Goal: Complete application form

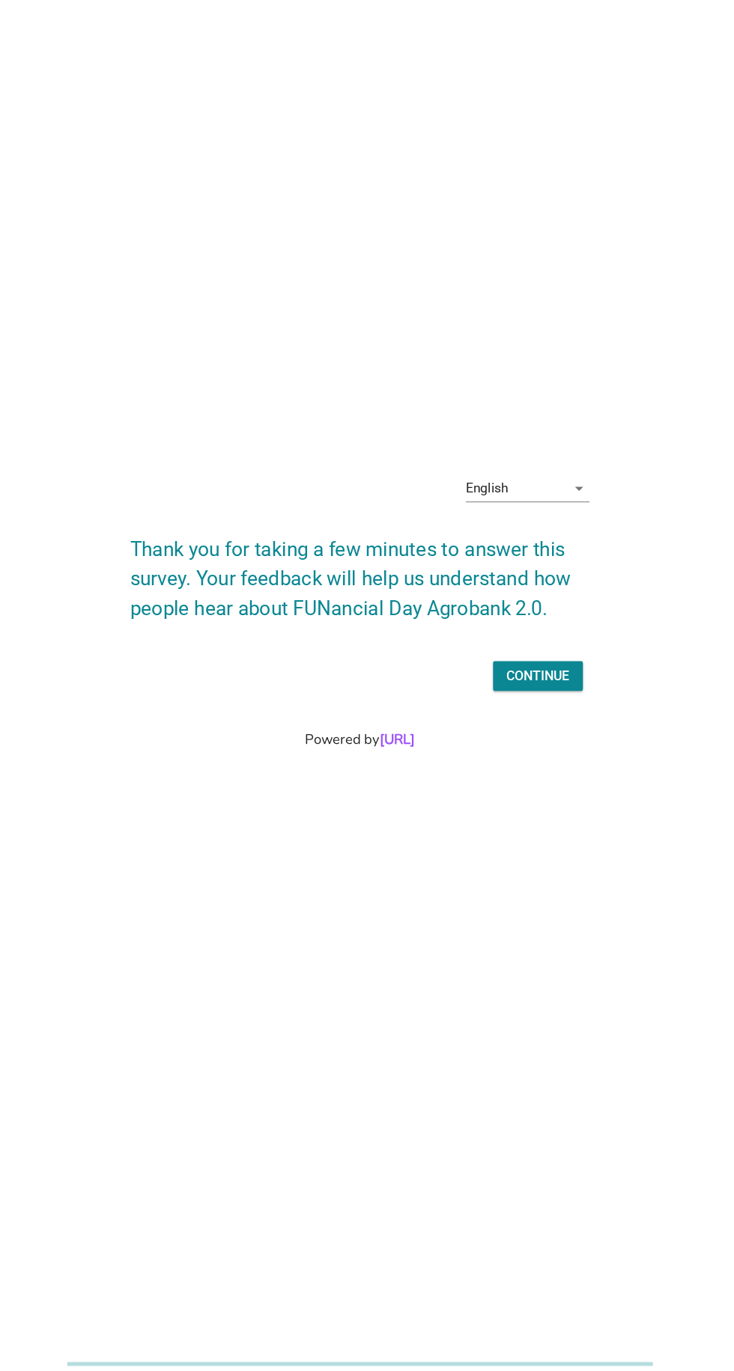
scroll to position [36, 0]
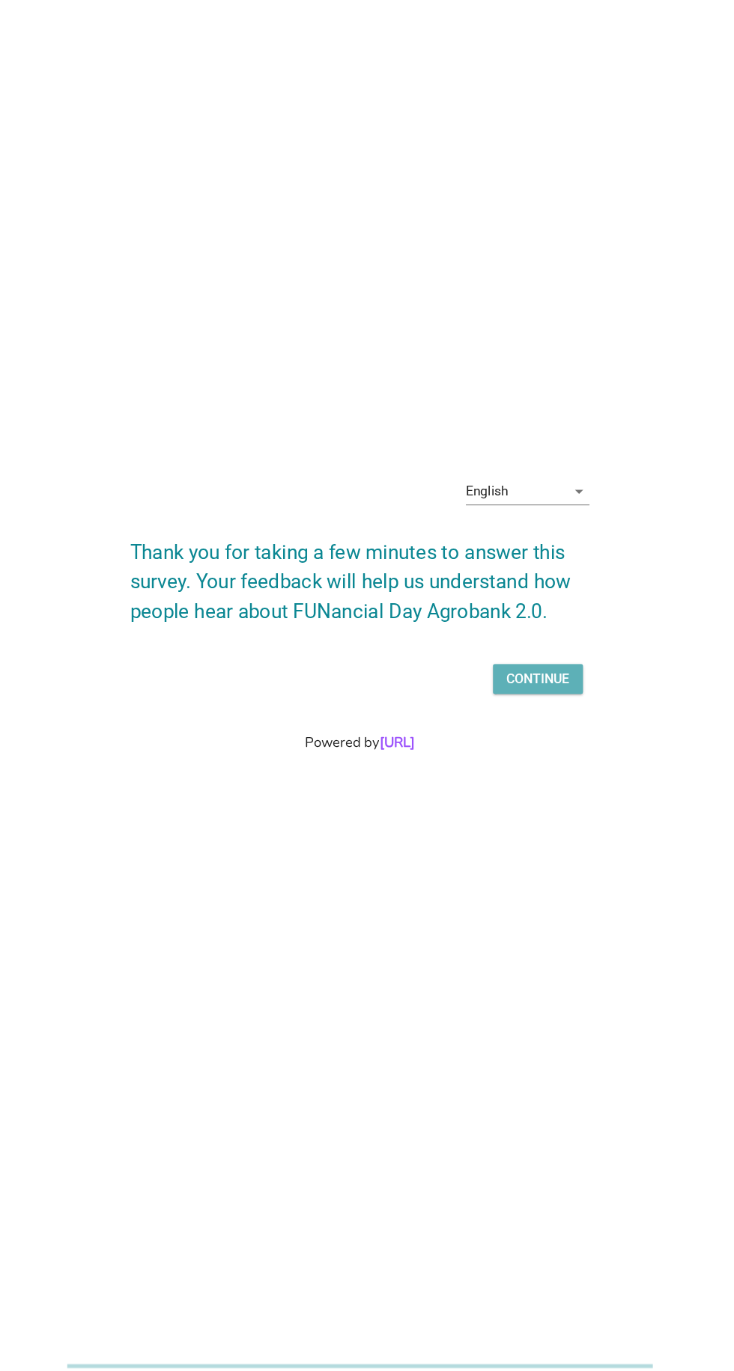
click at [540, 742] on button "Continue" at bounding box center [529, 728] width 82 height 27
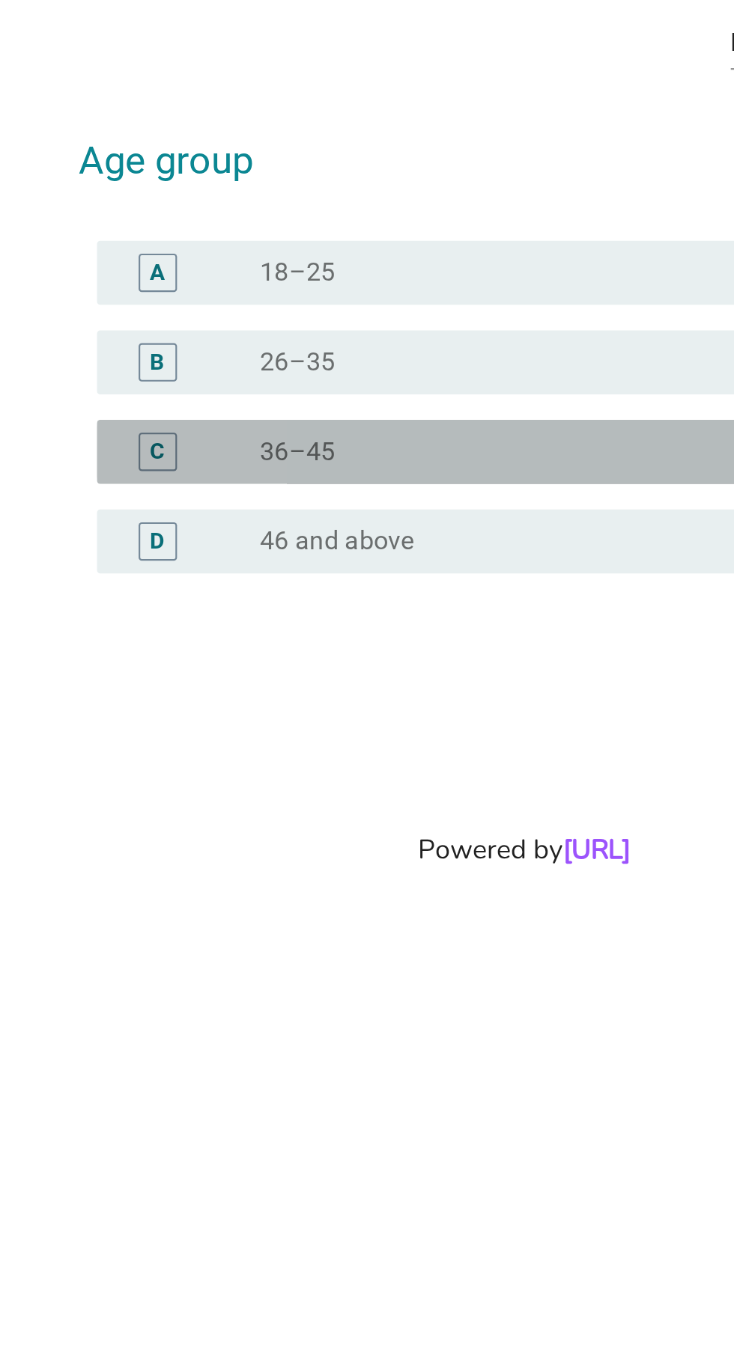
click at [382, 718] on div "radio_button_unchecked 36–45" at bounding box center [397, 710] width 308 height 15
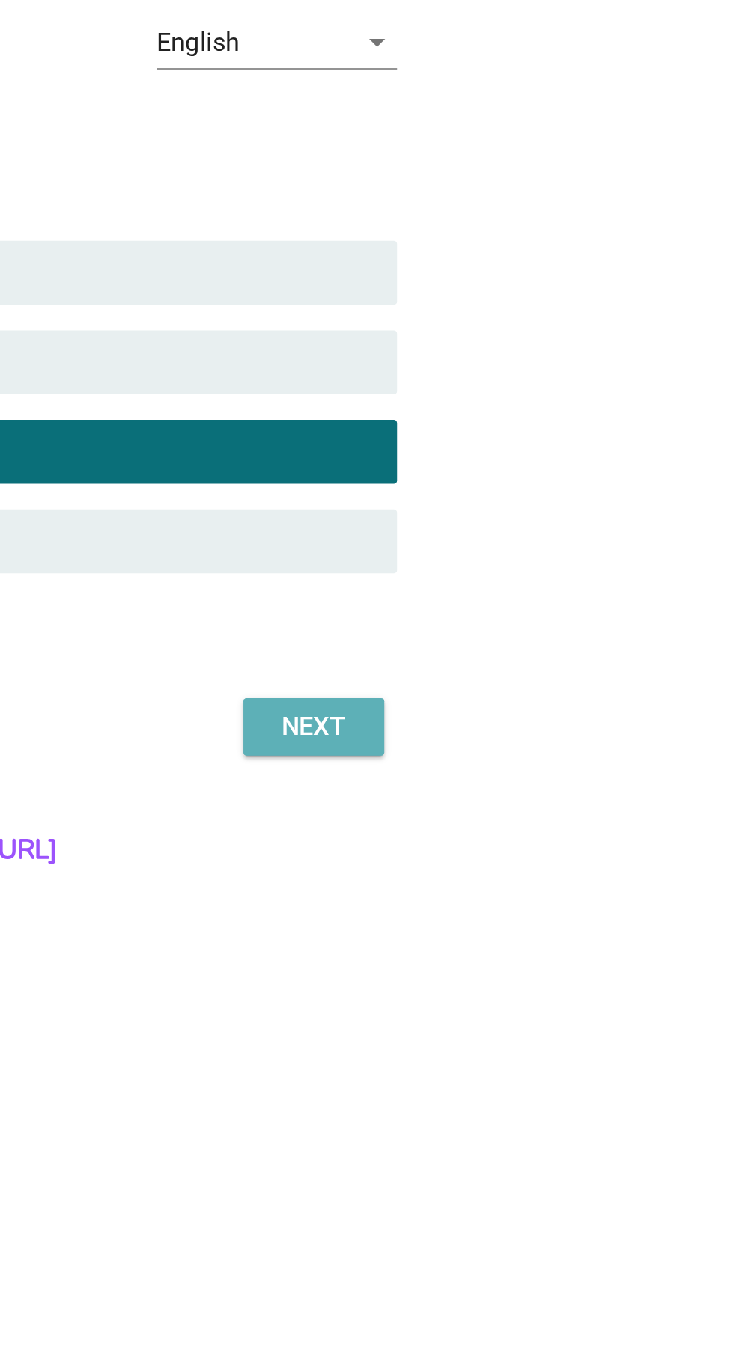
click at [524, 848] on div "Next" at bounding box center [537, 839] width 42 height 18
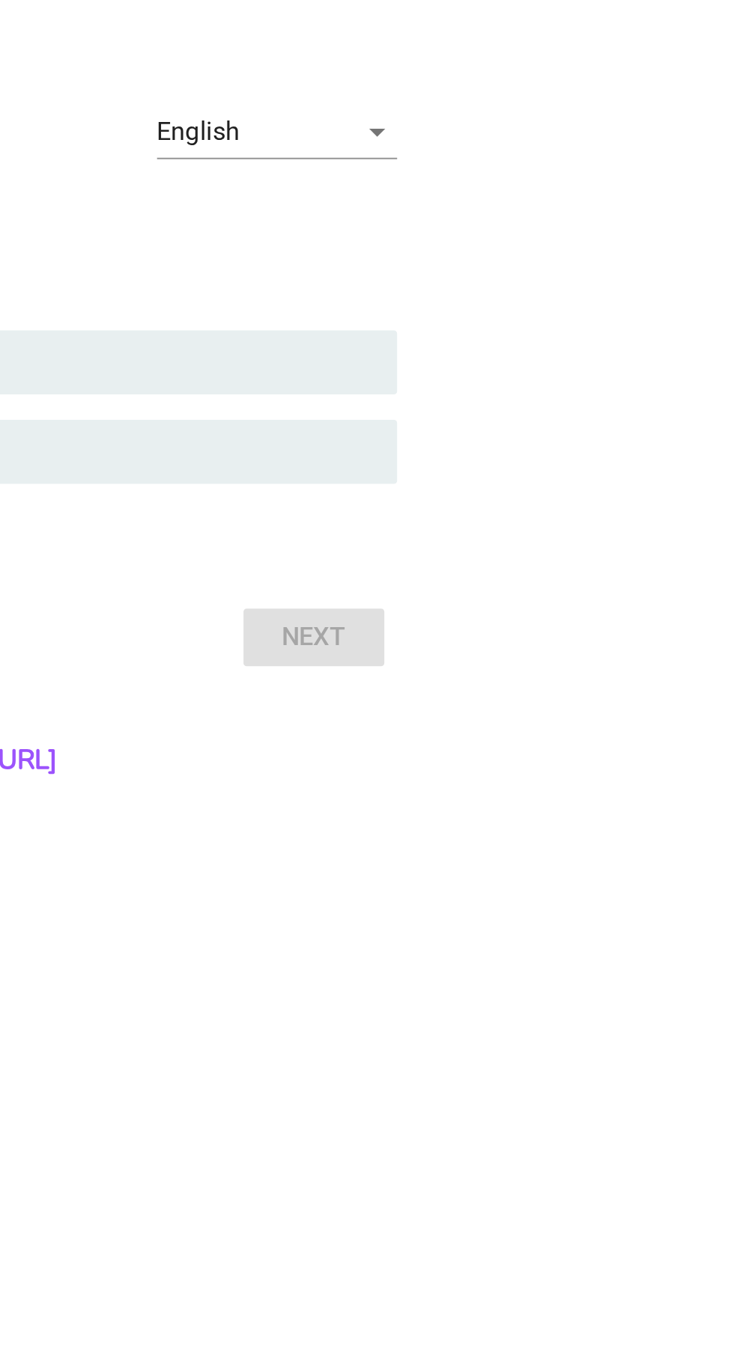
scroll to position [36, 0]
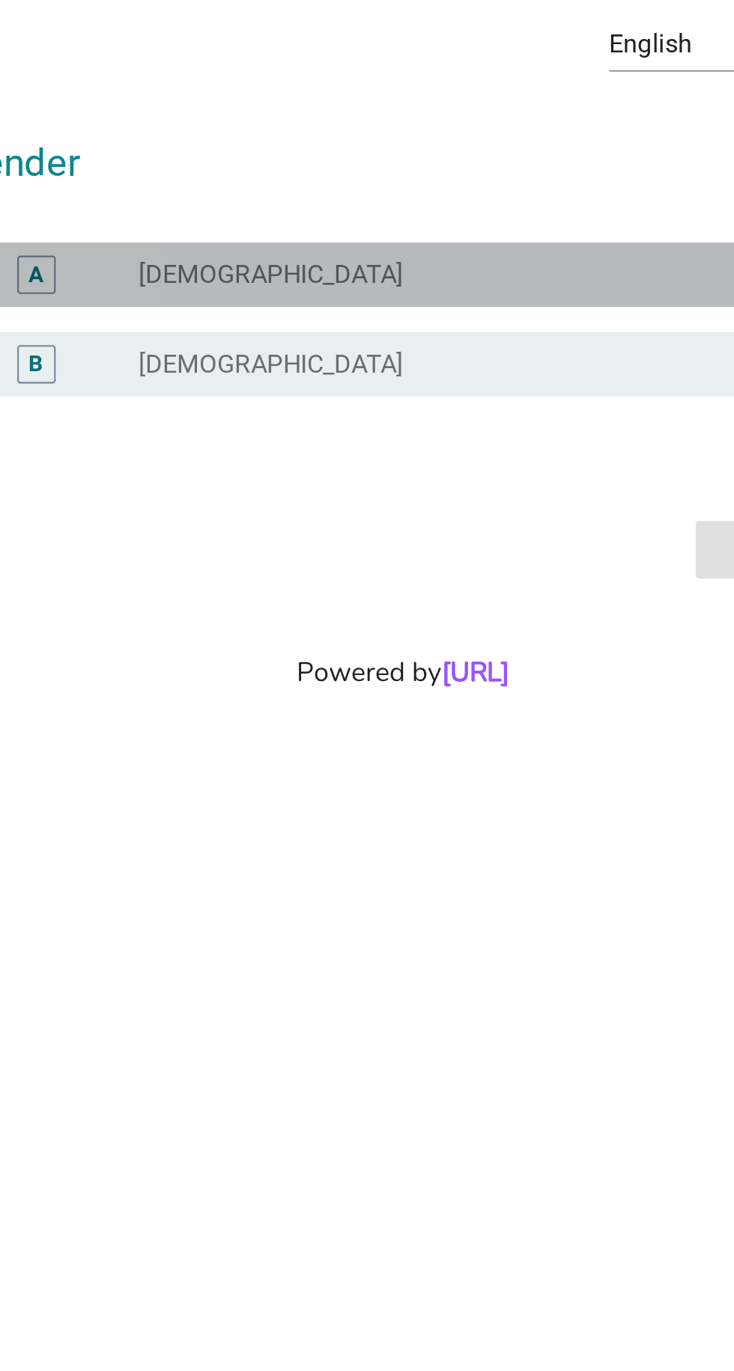
click at [398, 647] on div "A radio_button_unchecked [DEMOGRAPHIC_DATA]" at bounding box center [371, 633] width 408 height 30
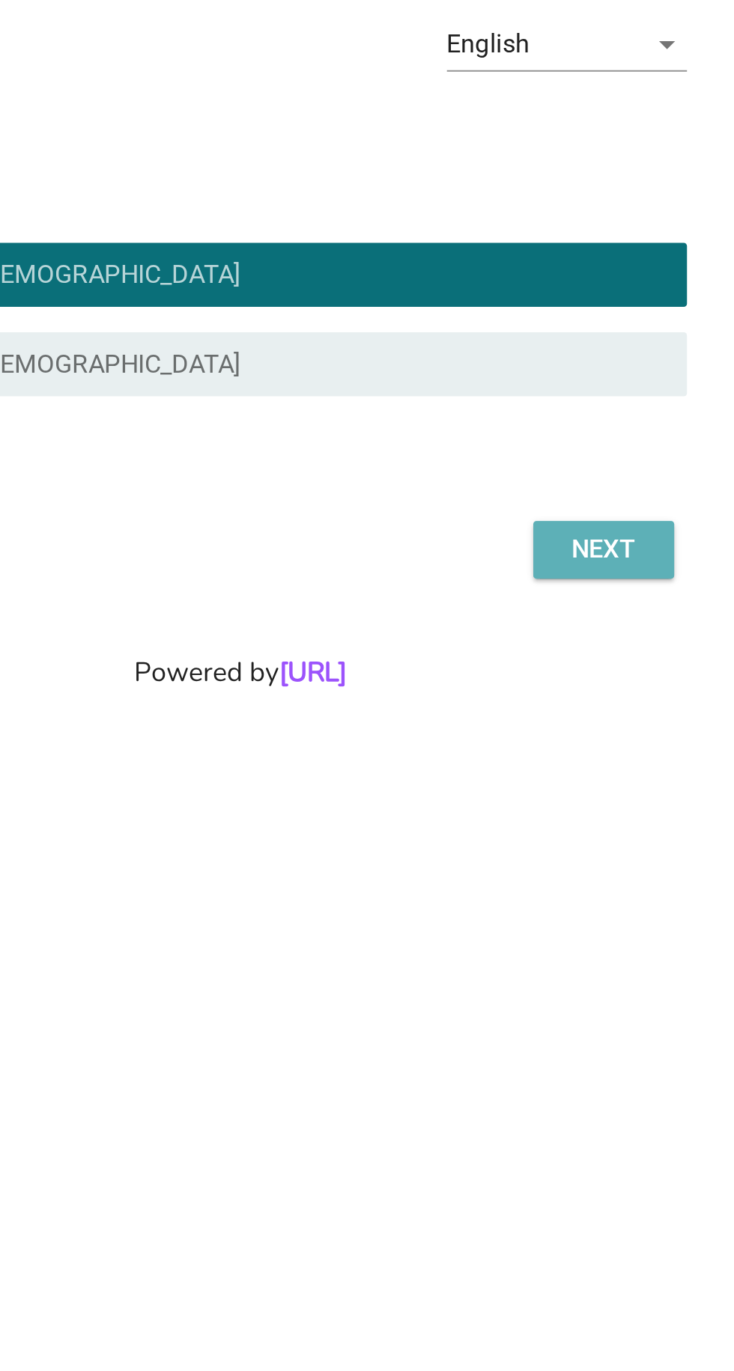
click at [536, 775] on button "Next" at bounding box center [537, 761] width 66 height 27
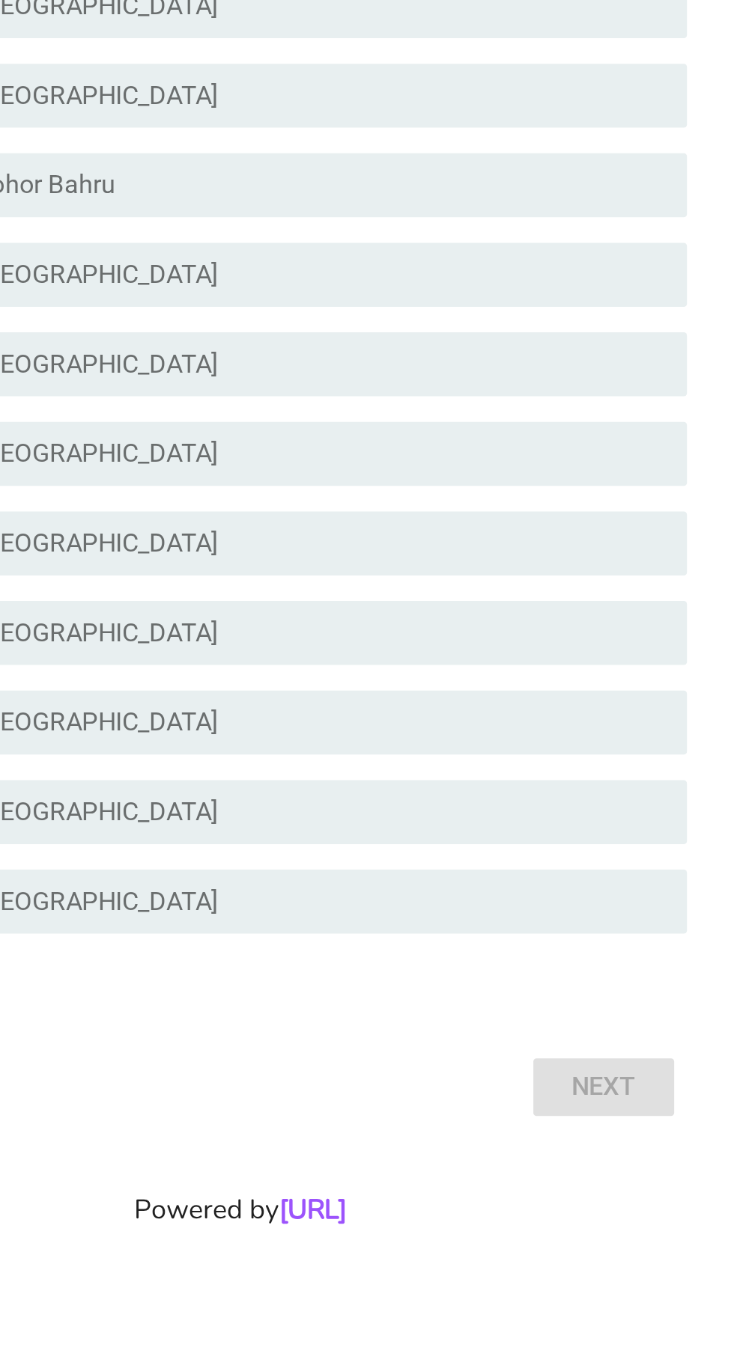
scroll to position [0, 0]
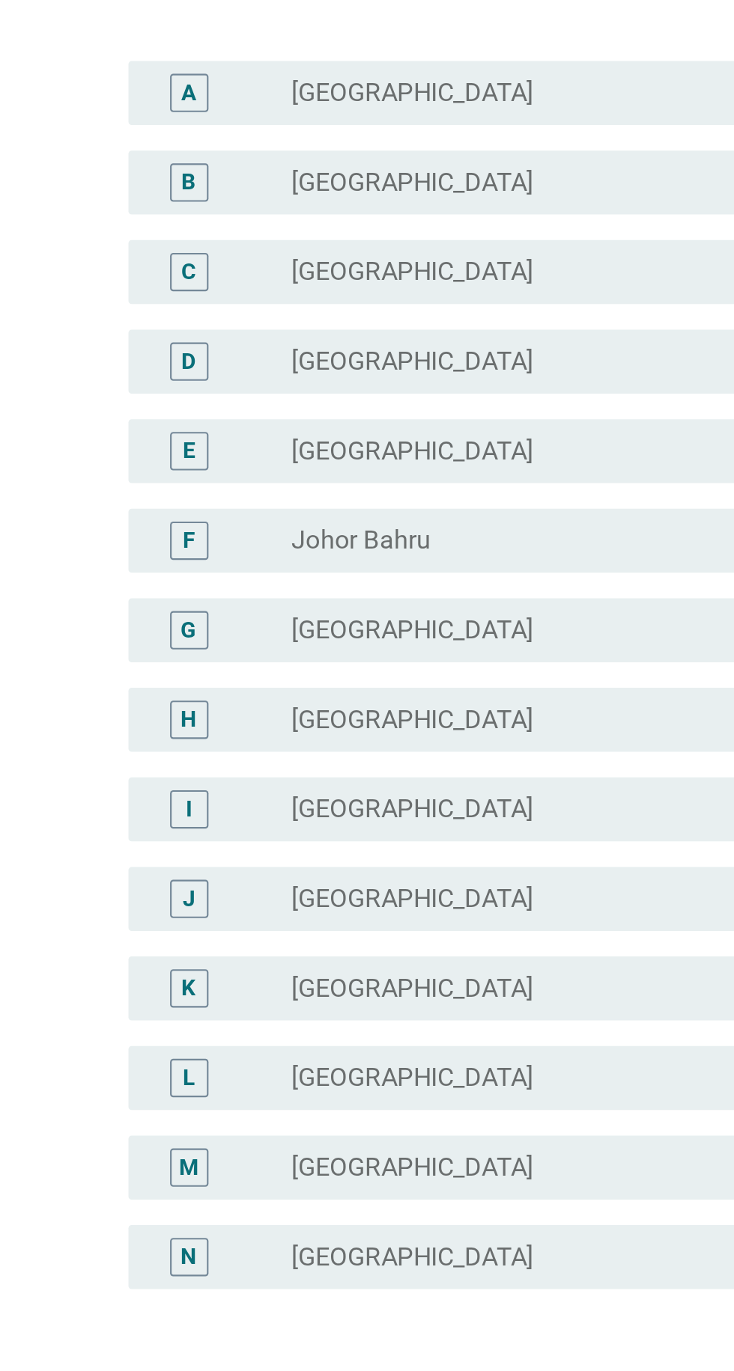
click at [304, 927] on div "radio_button_unchecked [GEOGRAPHIC_DATA]" at bounding box center [397, 919] width 308 height 15
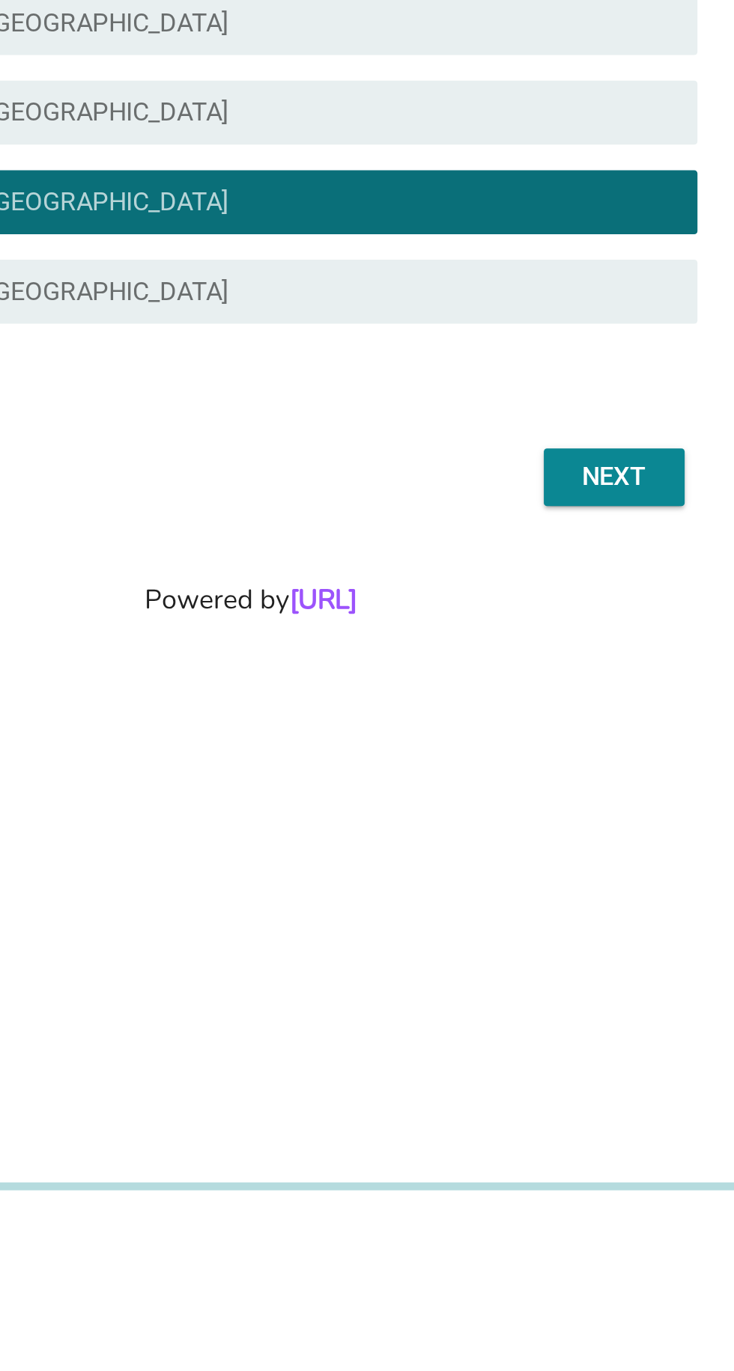
scroll to position [37, 0]
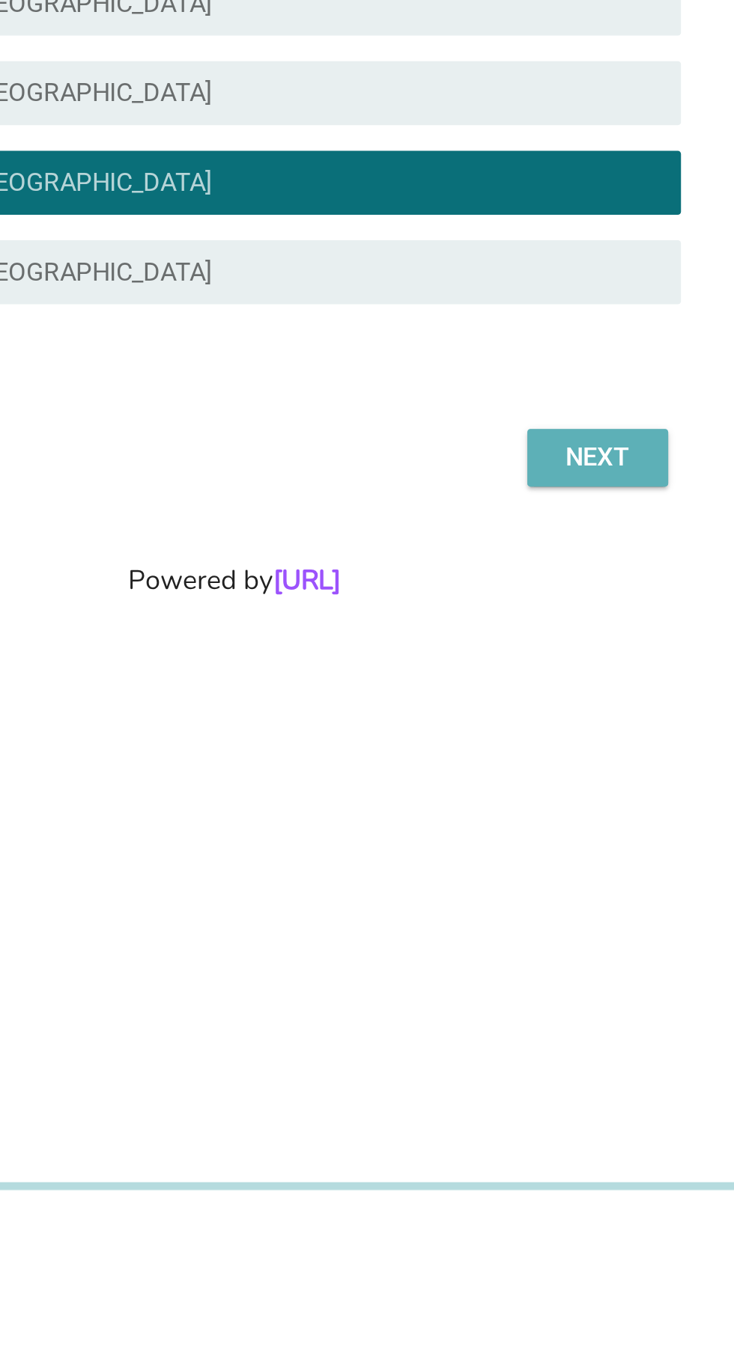
click at [542, 1021] on div "Next" at bounding box center [537, 1012] width 42 height 18
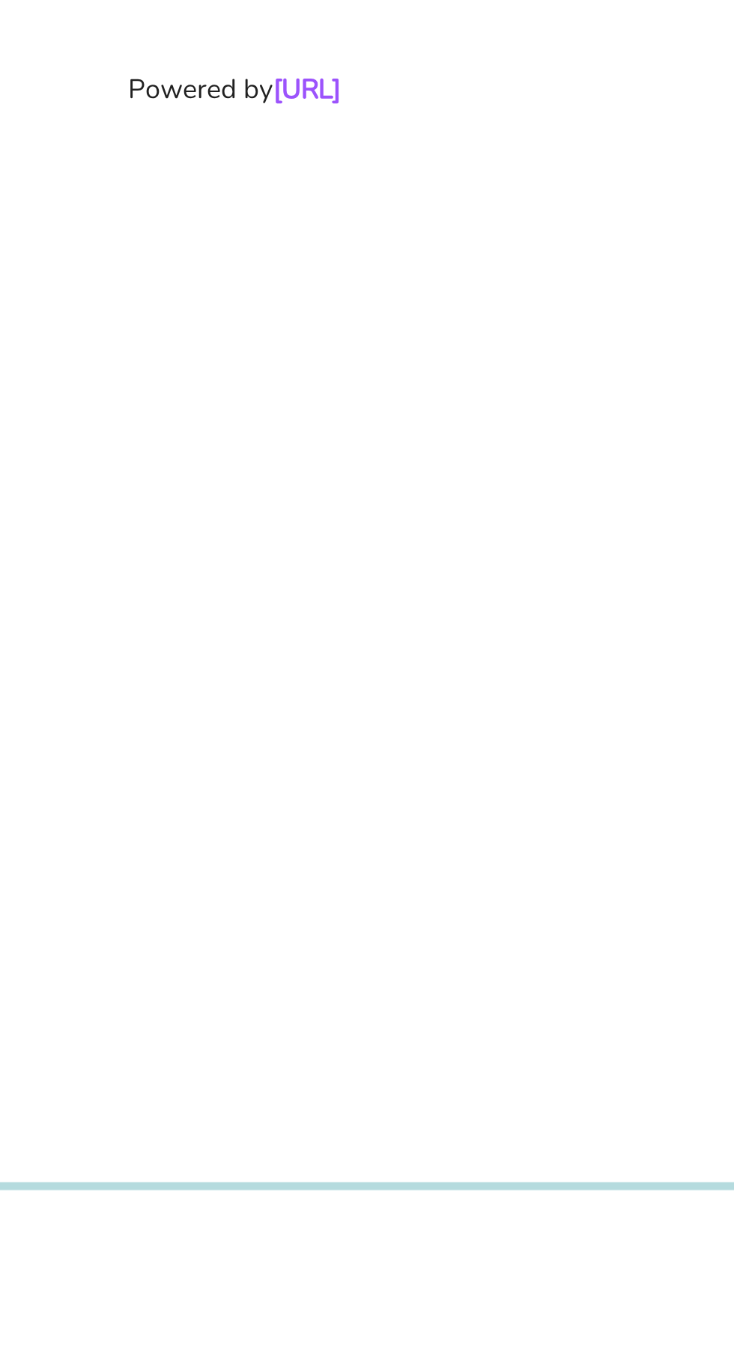
scroll to position [0, 0]
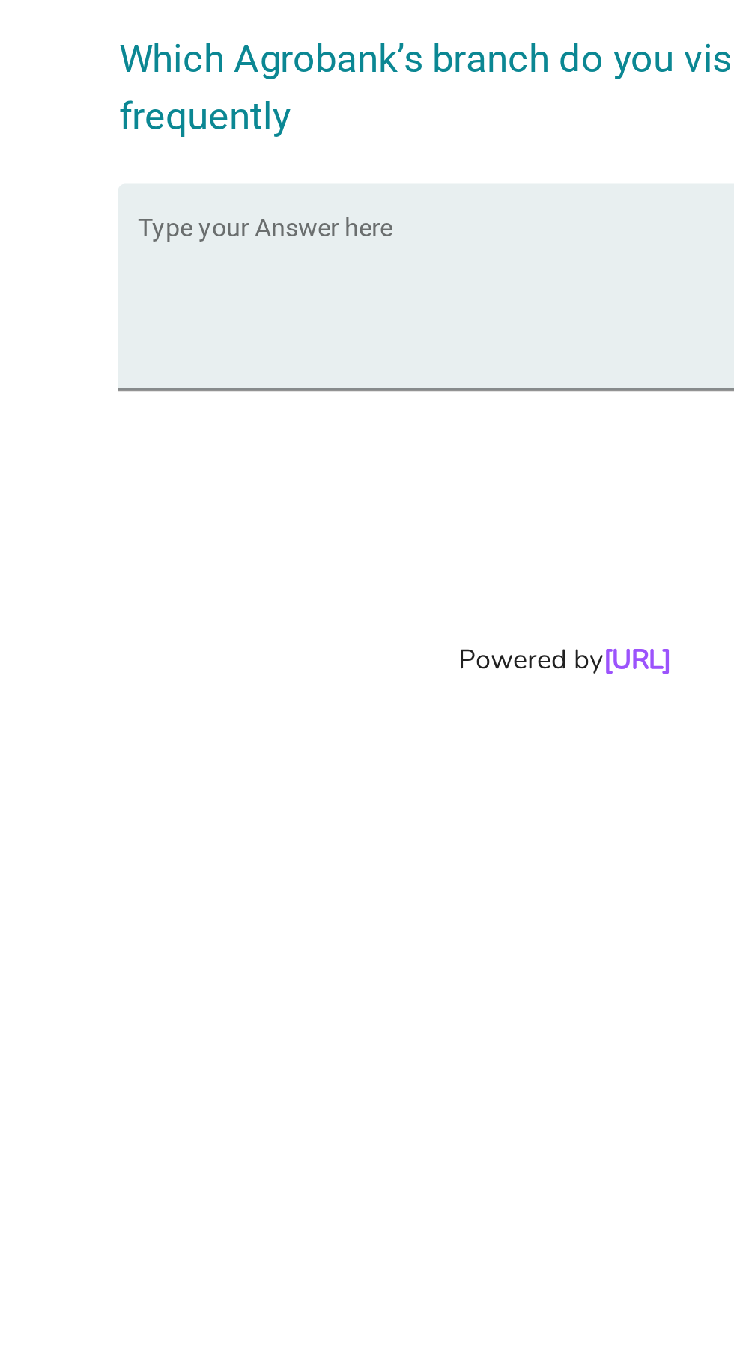
click at [246, 750] on textarea "Type your Answer here" at bounding box center [371, 710] width 408 height 79
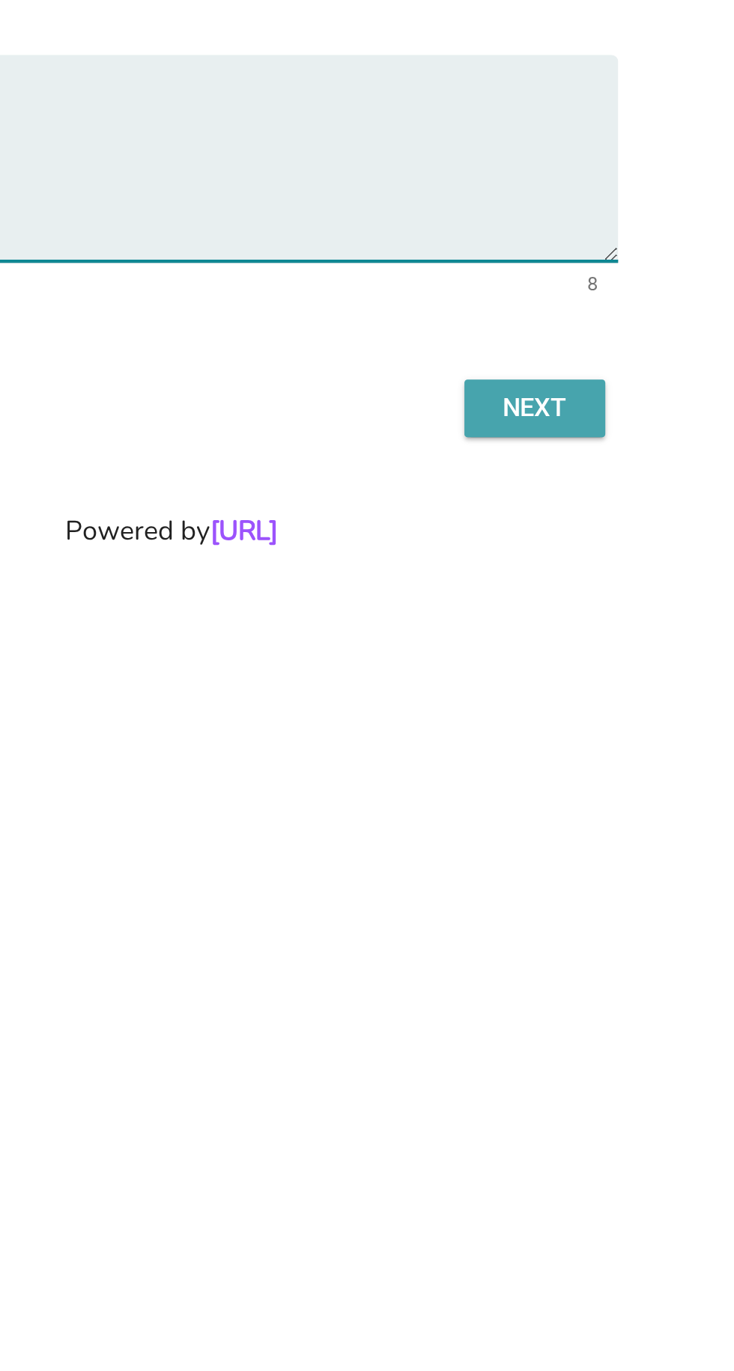
type textarea "Rm50. 00"
click at [545, 828] on div "Next" at bounding box center [537, 819] width 42 height 18
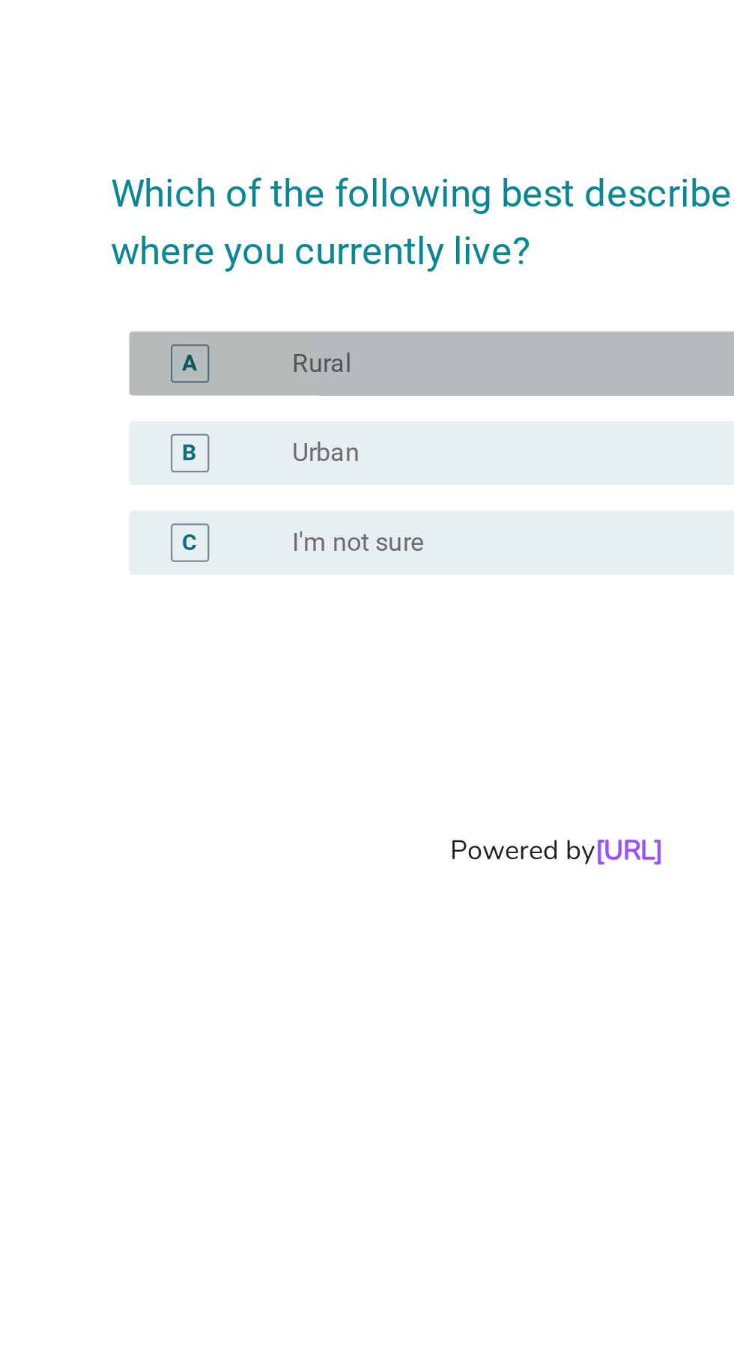
click at [287, 668] on div "radio_button_unchecked Rural" at bounding box center [397, 660] width 308 height 15
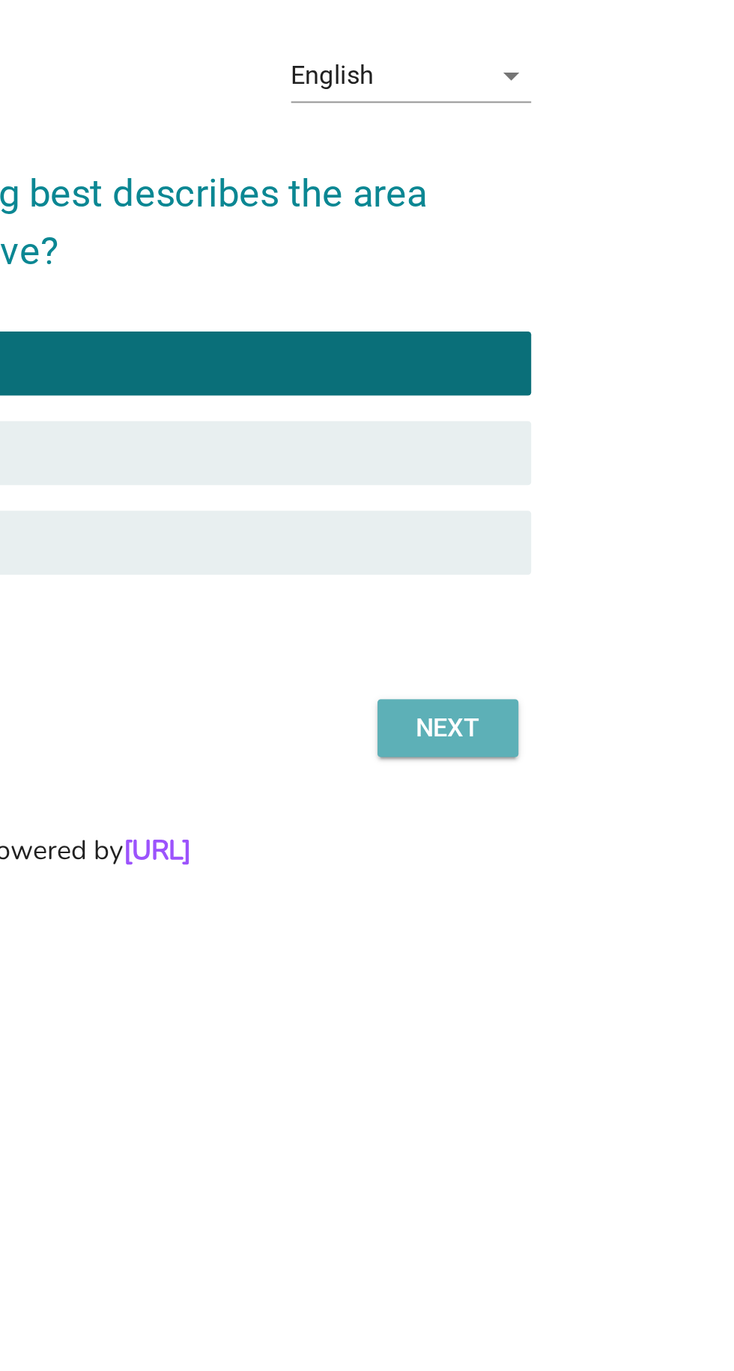
click at [544, 841] on div "Next" at bounding box center [537, 832] width 42 height 18
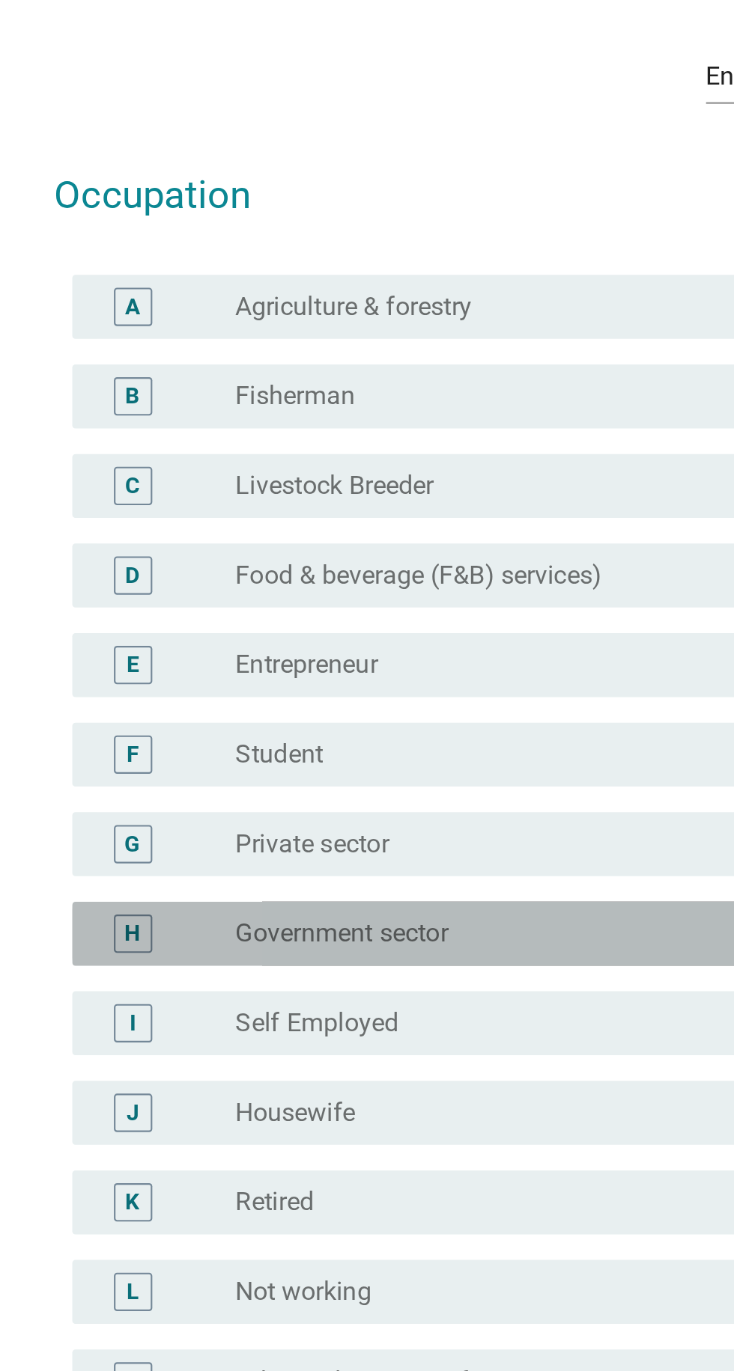
click at [248, 739] on label "Government sector" at bounding box center [293, 731] width 100 height 15
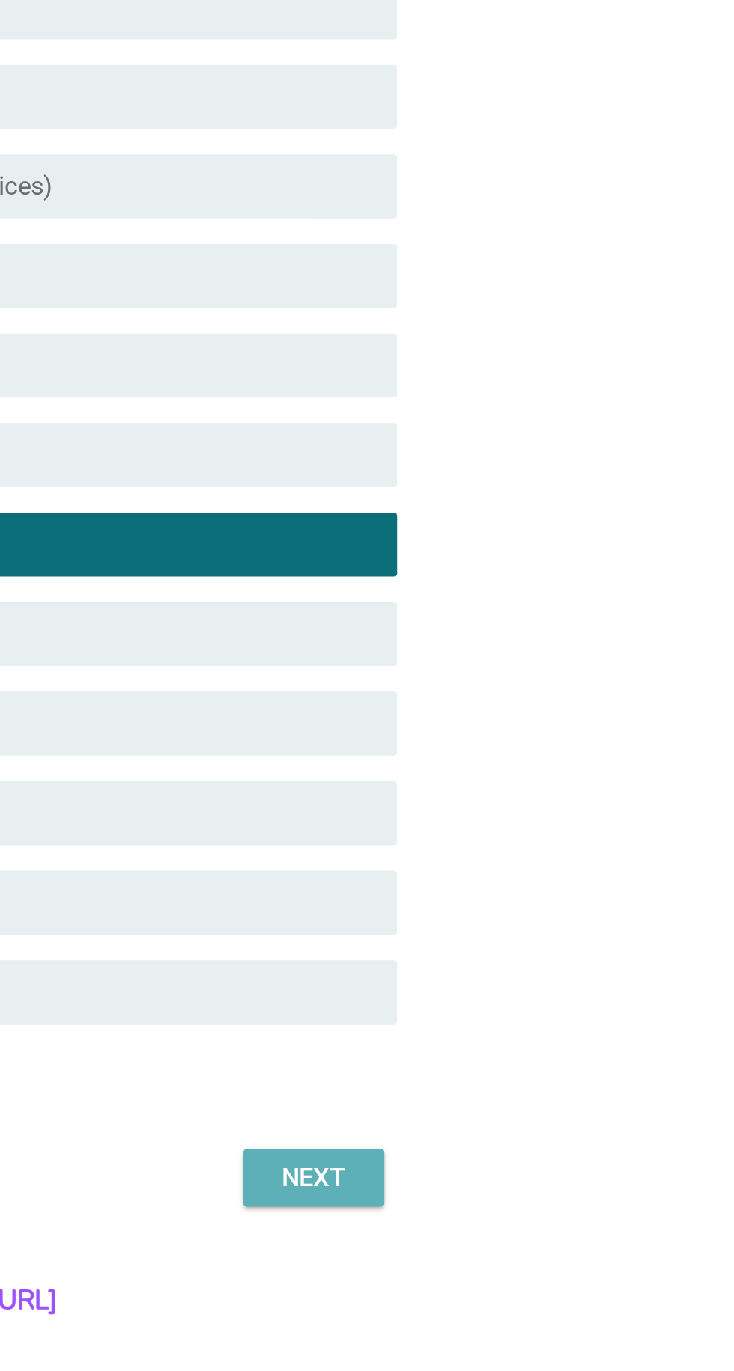
click at [536, 1037] on div "Next" at bounding box center [537, 1028] width 42 height 18
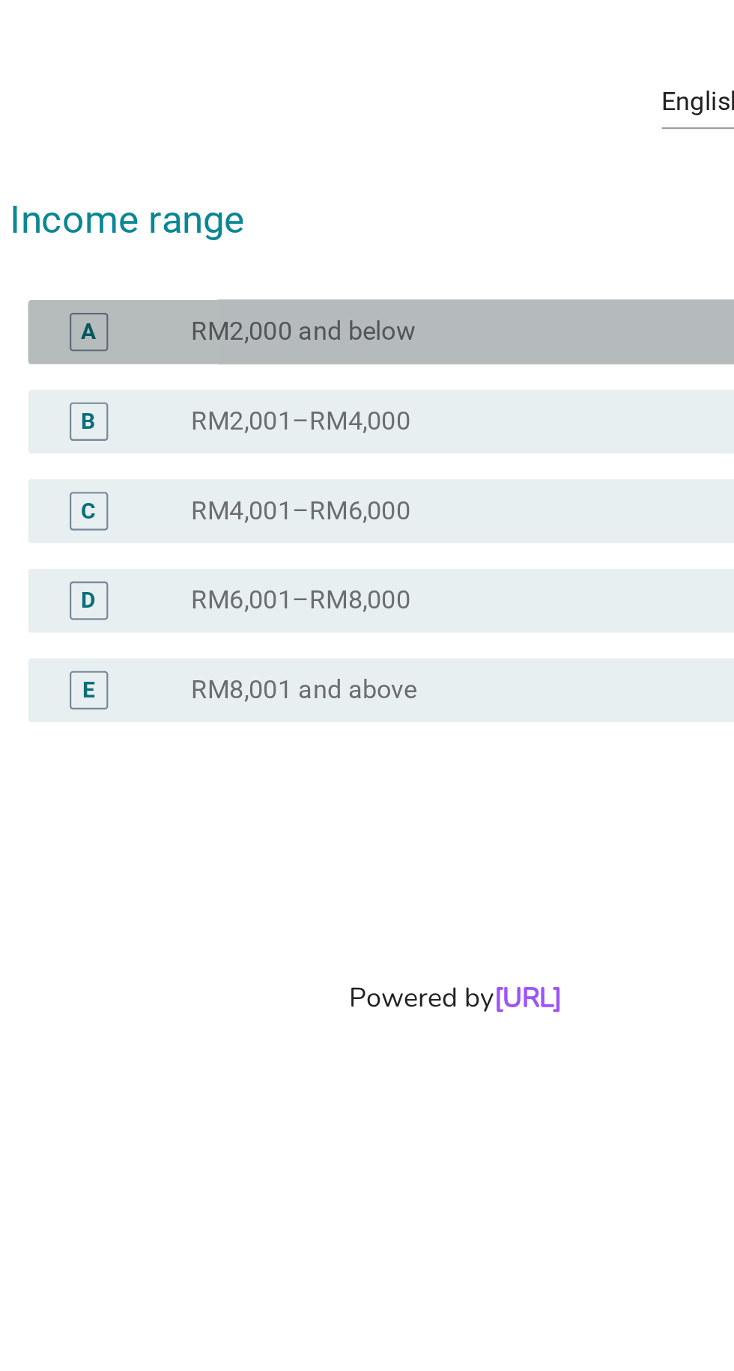
click at [413, 561] on div "radio_button_unchecked RM2,000 and below" at bounding box center [397, 568] width 308 height 15
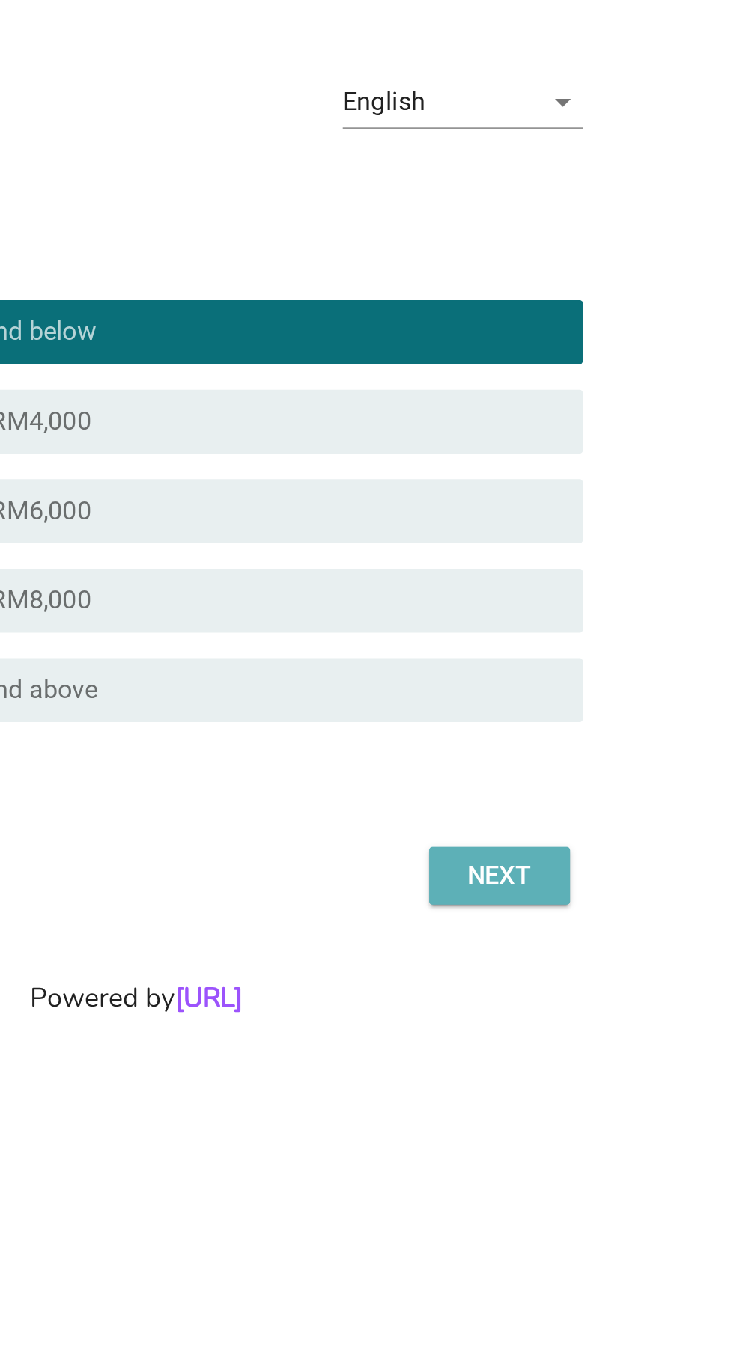
click at [543, 814] on div "Next" at bounding box center [537, 823] width 42 height 18
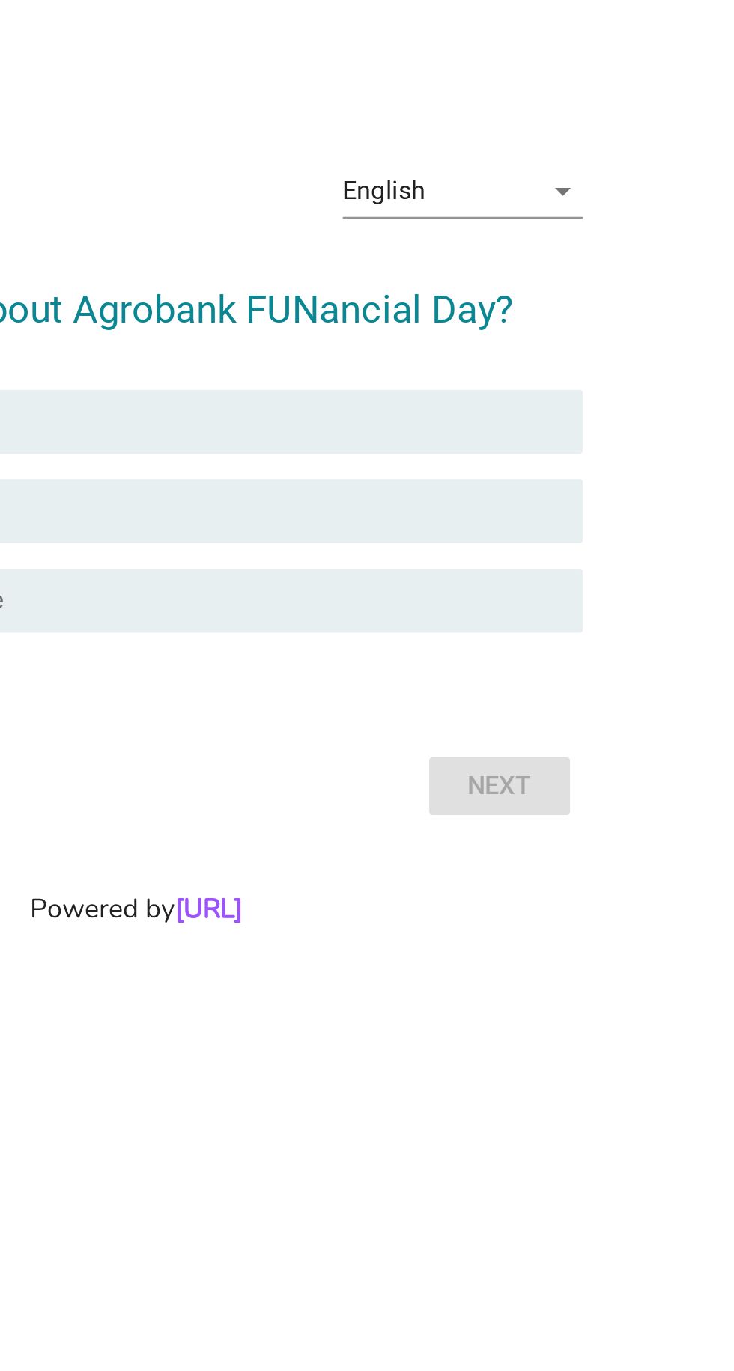
scroll to position [42, 0]
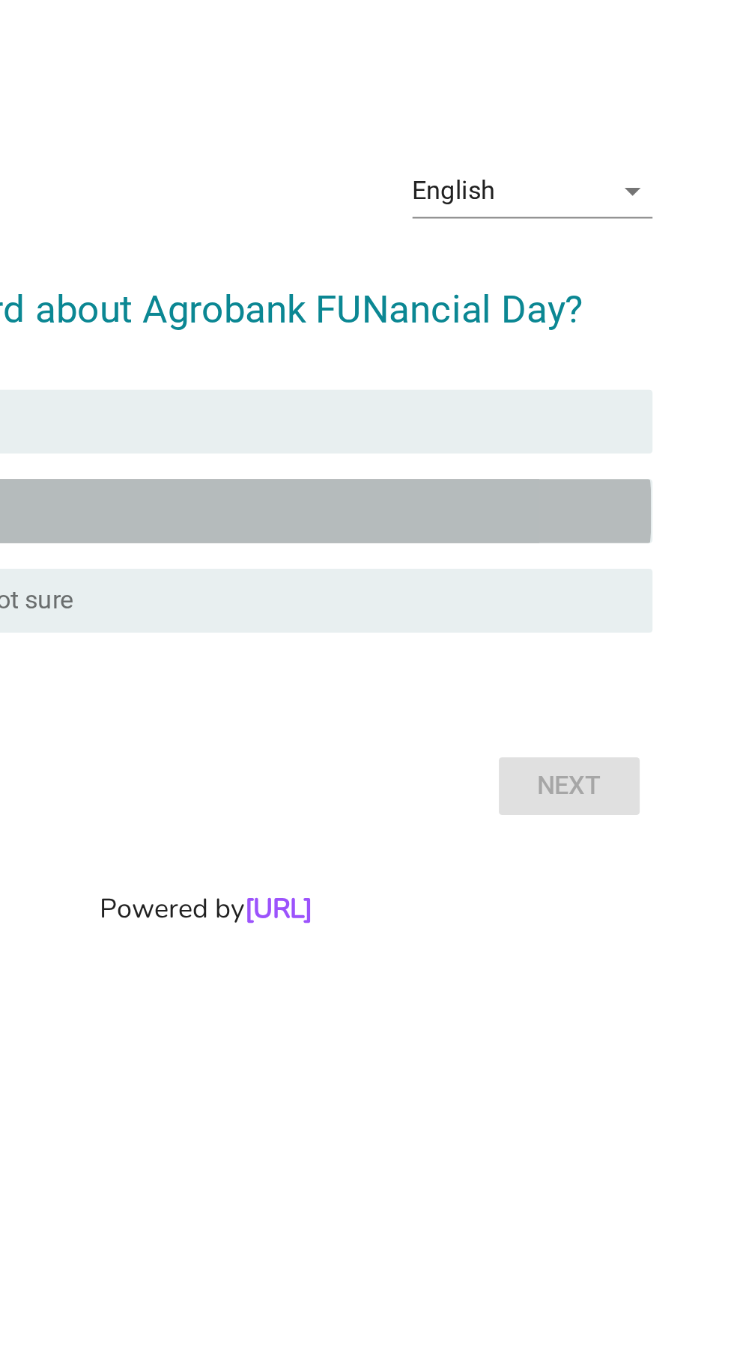
click at [516, 660] on div "radio_button_unchecked No" at bounding box center [397, 652] width 308 height 15
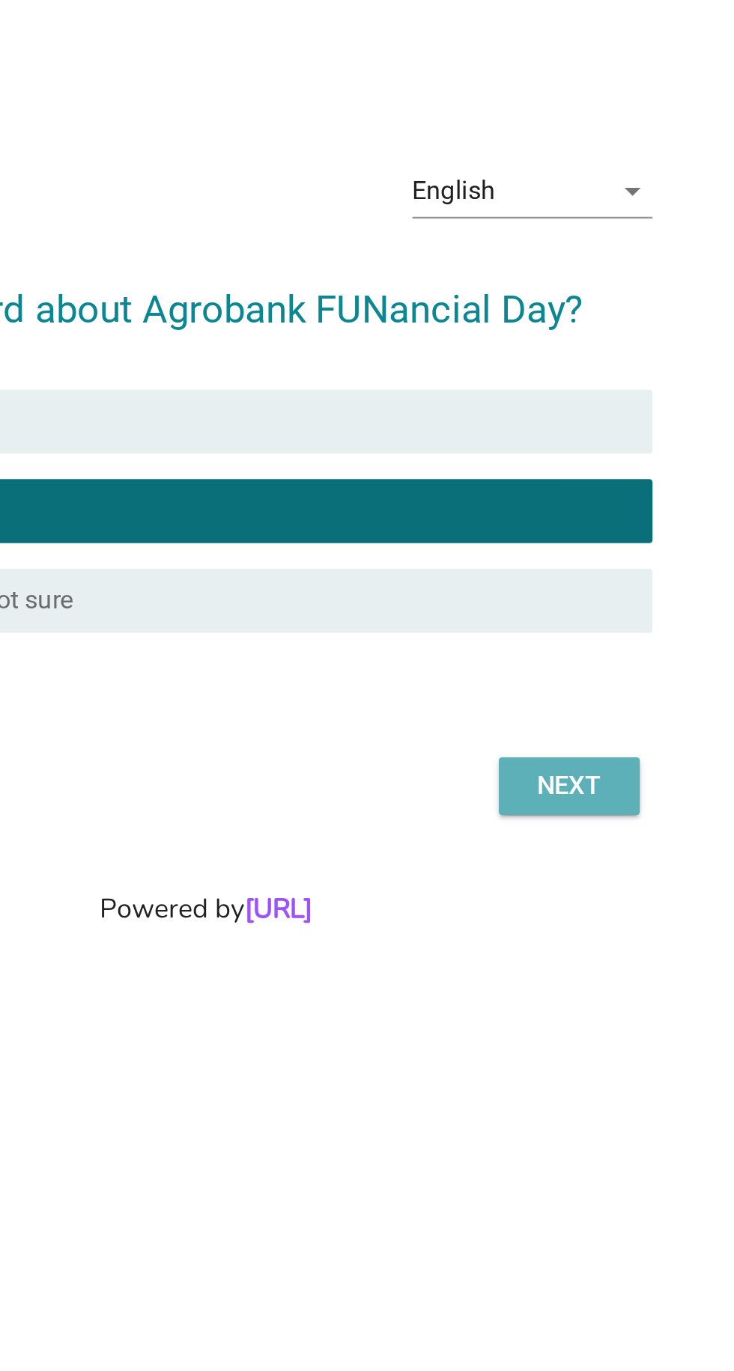
click at [546, 790] on div "Next" at bounding box center [537, 781] width 42 height 18
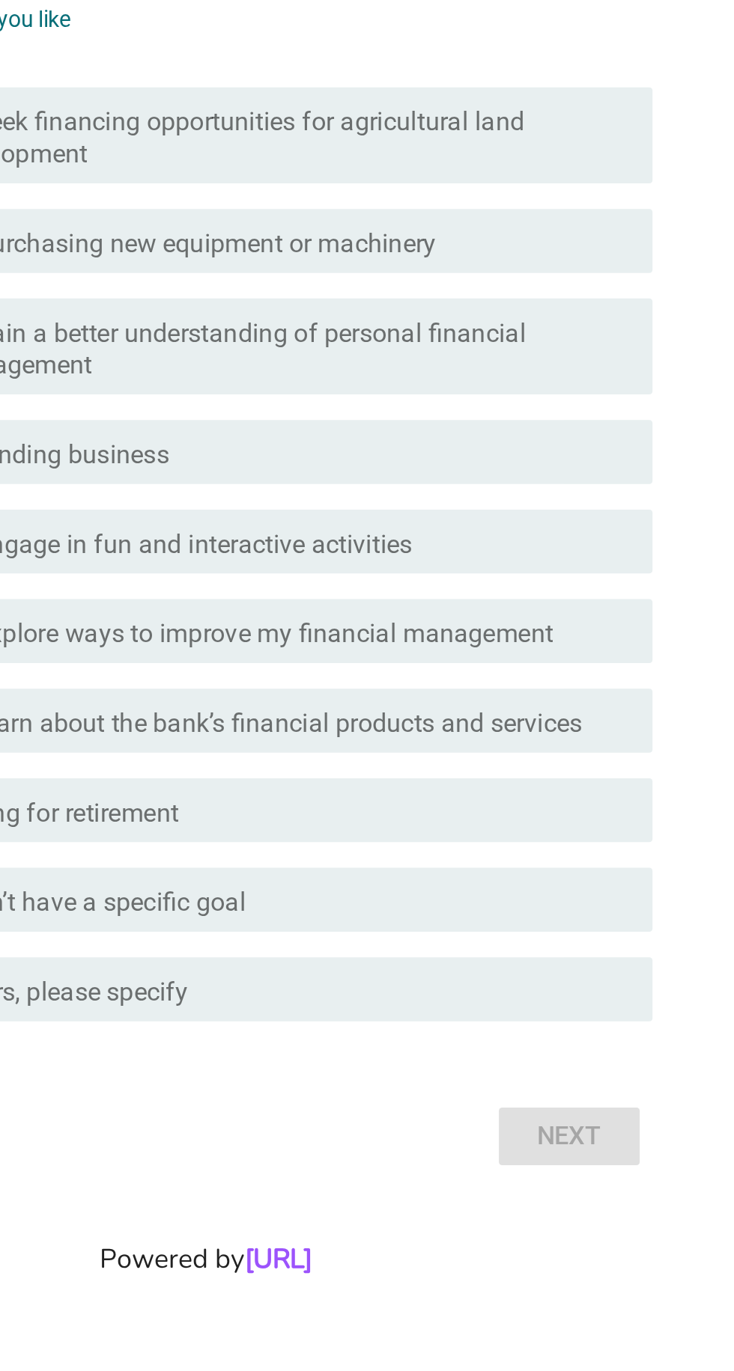
scroll to position [0, 0]
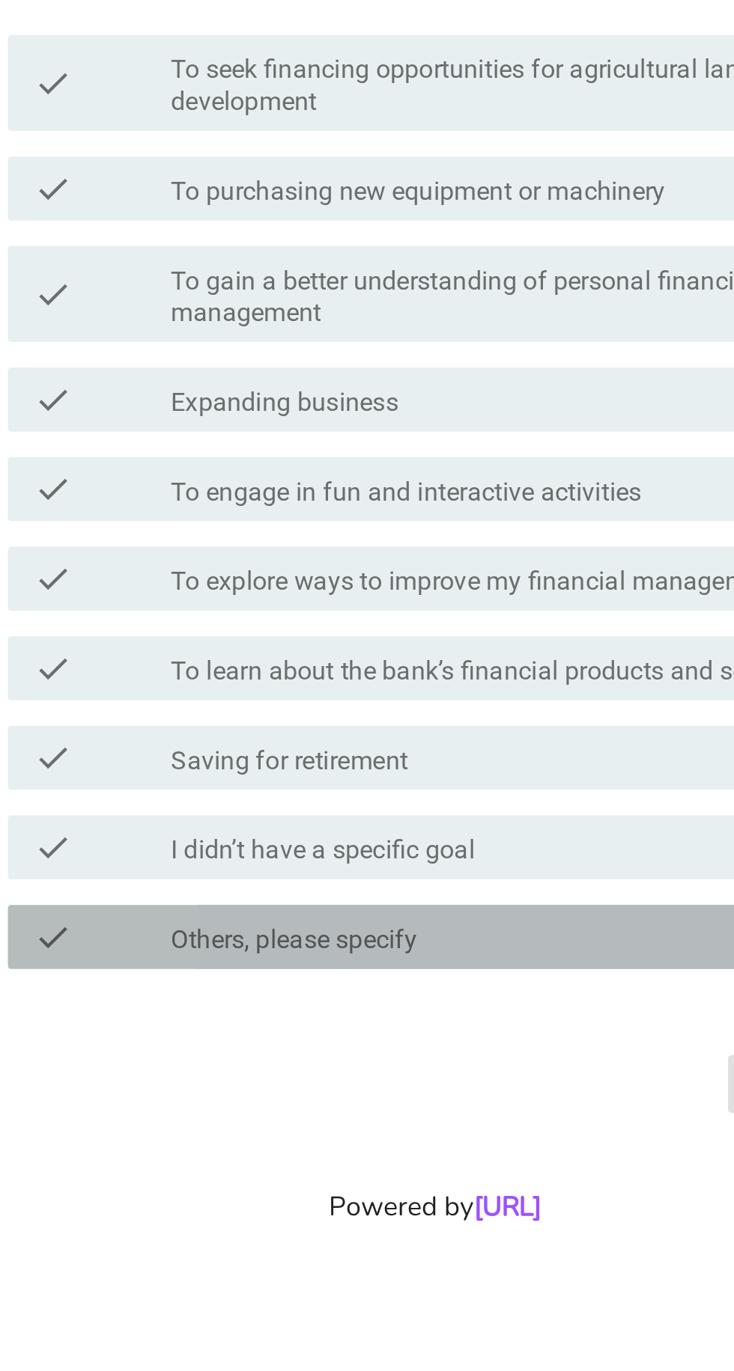
click at [430, 922] on div "check_box_outline_blank Others, please specify" at bounding box center [403, 913] width 320 height 18
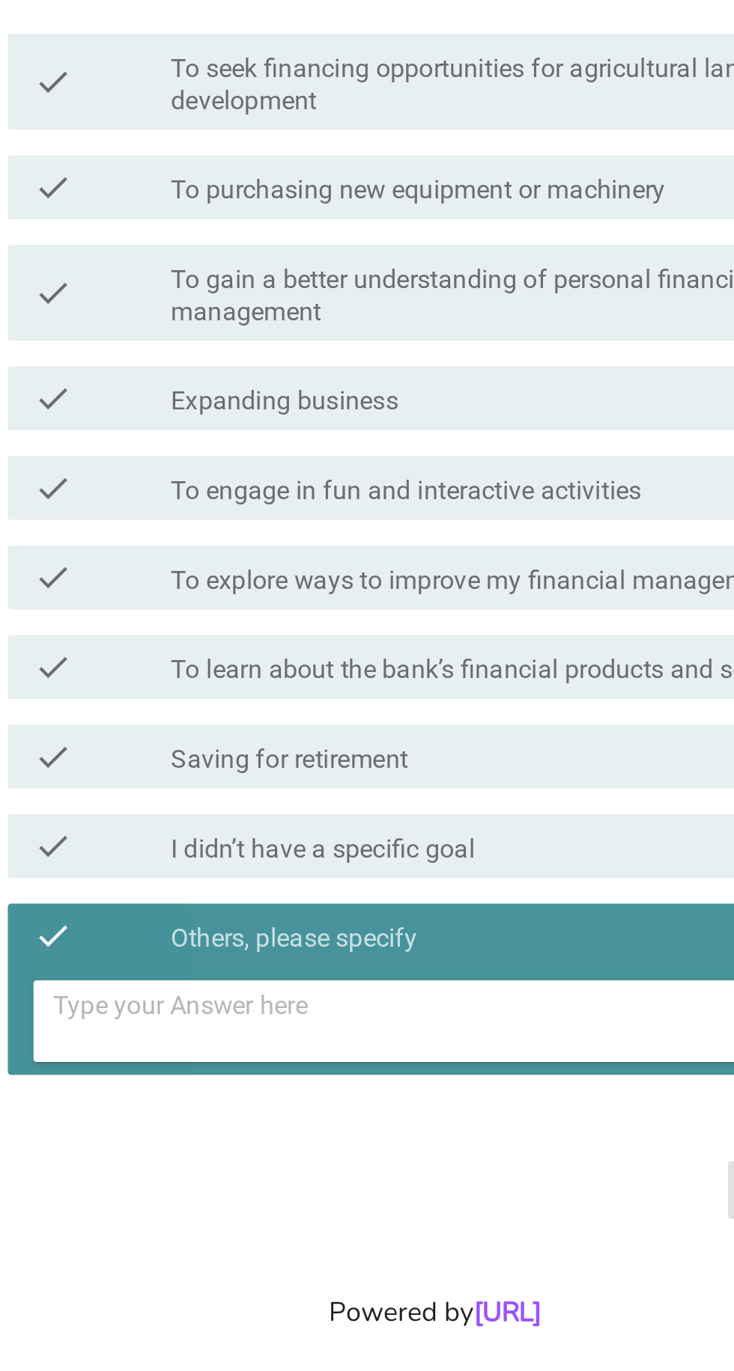
click at [366, 947] on textarea at bounding box center [375, 928] width 375 height 38
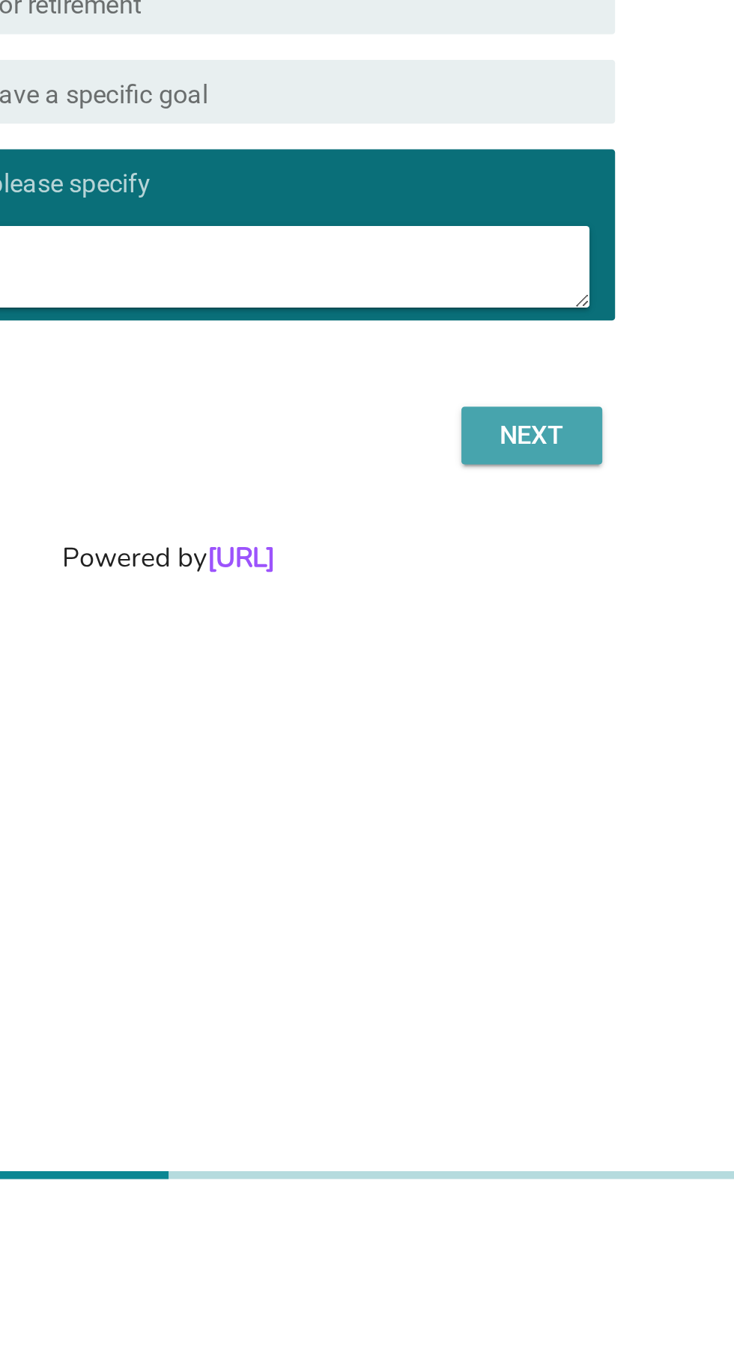
type textarea "Next year"
click at [543, 1016] on div "Next" at bounding box center [537, 1007] width 42 height 18
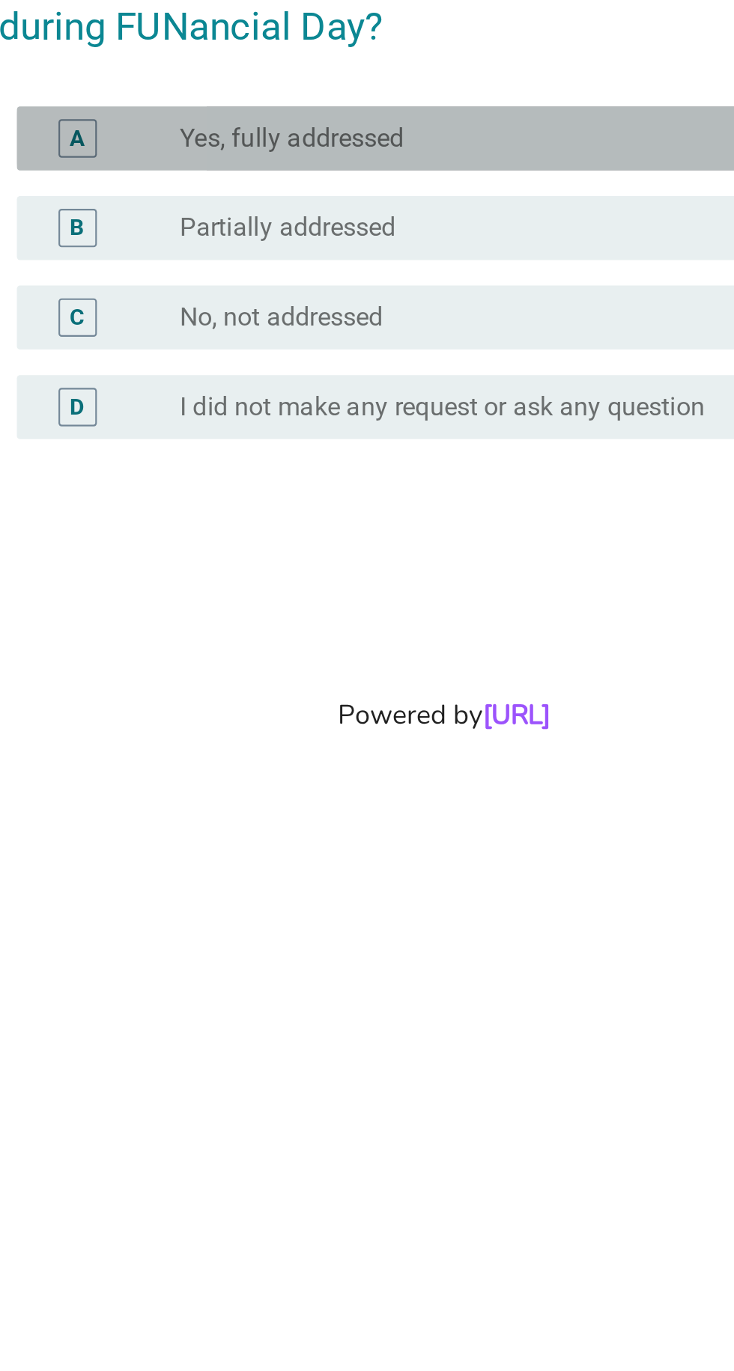
click at [388, 647] on div "radio_button_unchecked Yes, fully addressed" at bounding box center [397, 640] width 308 height 15
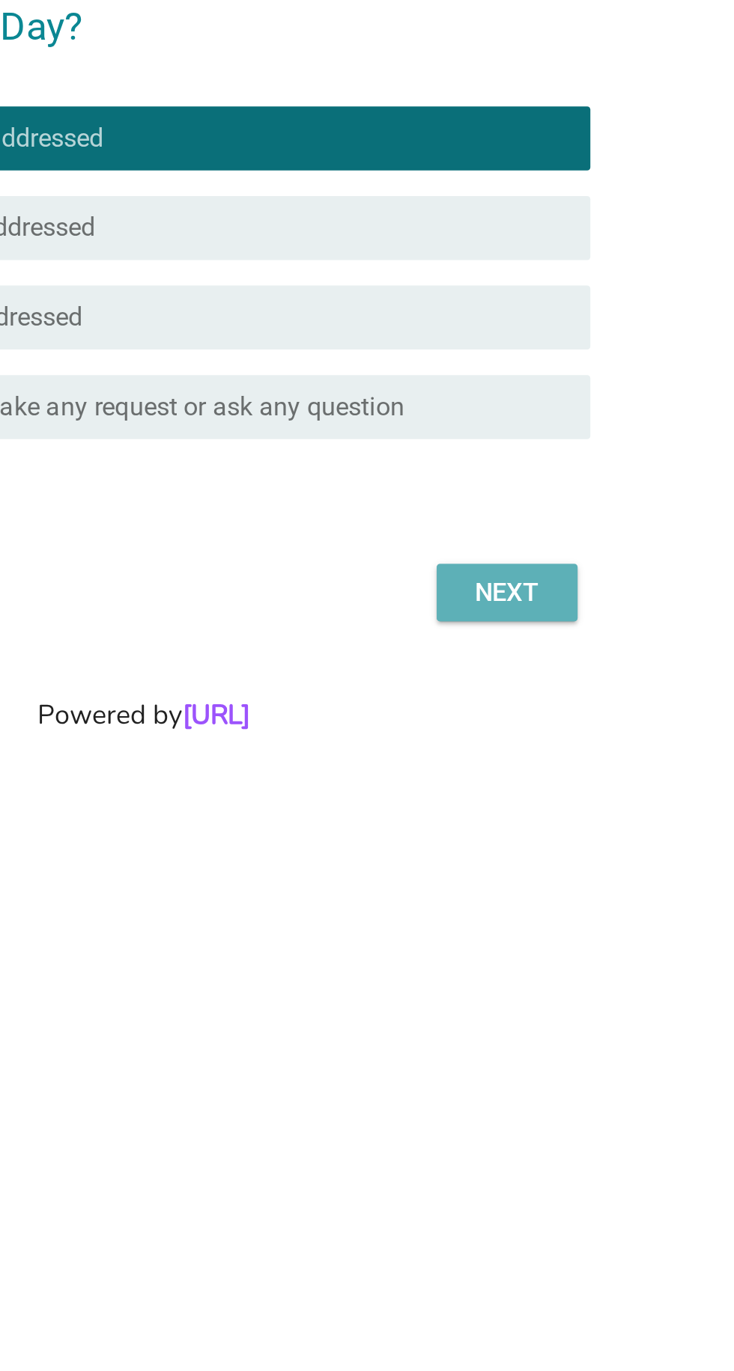
click at [551, 862] on div "Next" at bounding box center [537, 853] width 42 height 18
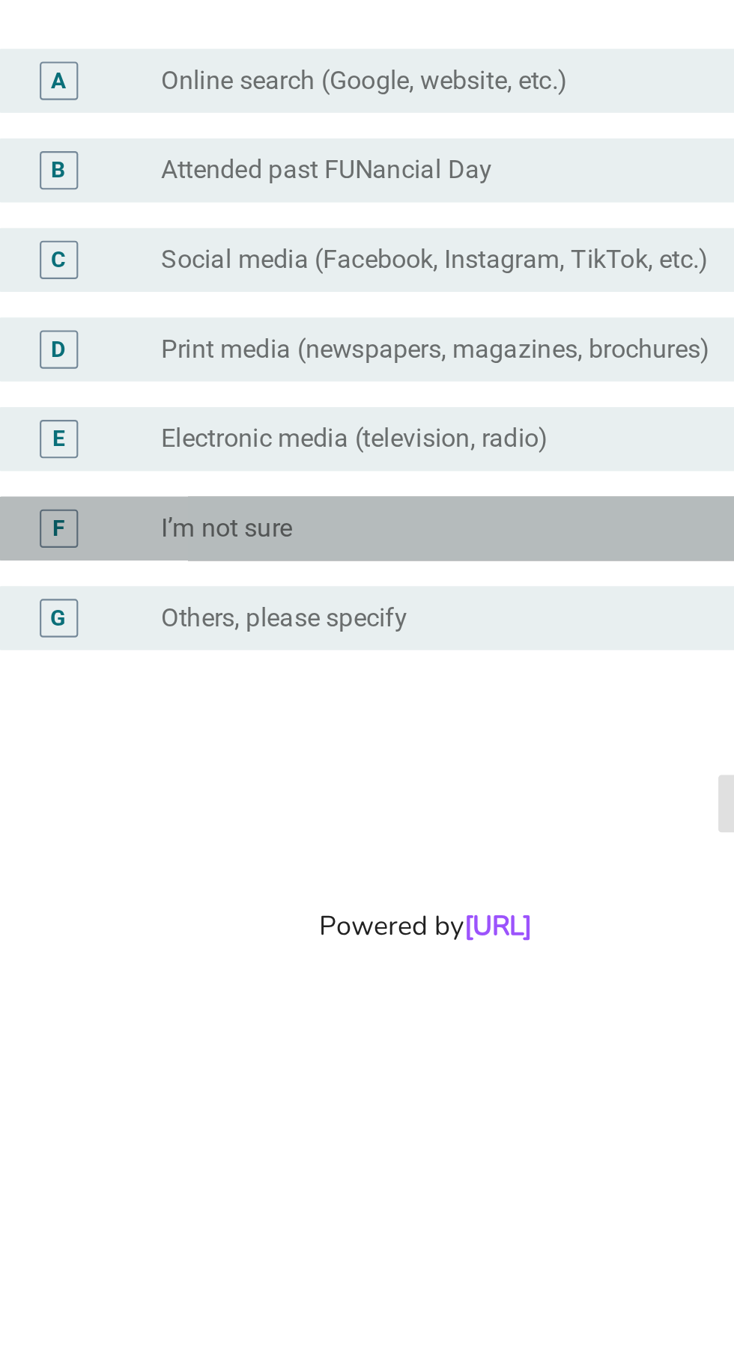
click at [439, 781] on div "radio_button_unchecked I’m not sure" at bounding box center [397, 773] width 308 height 15
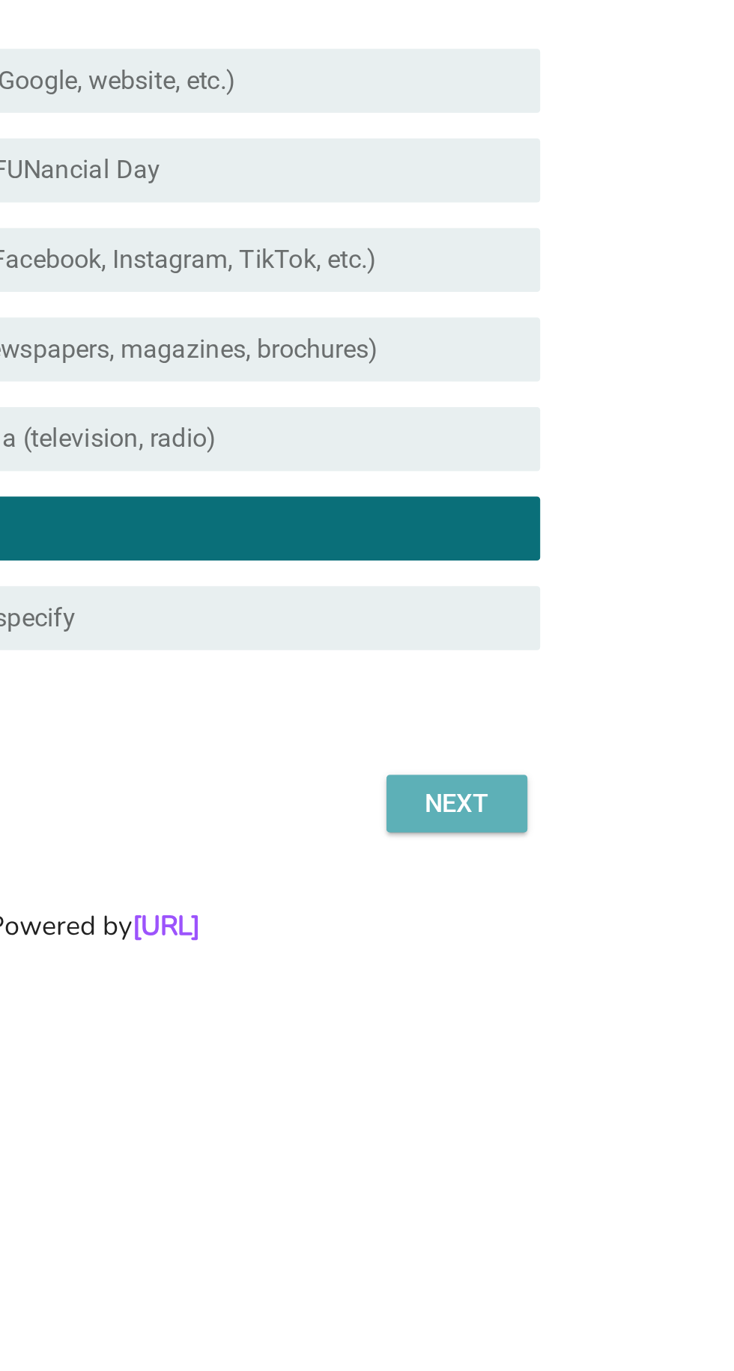
click at [540, 911] on div "Next" at bounding box center [537, 902] width 42 height 18
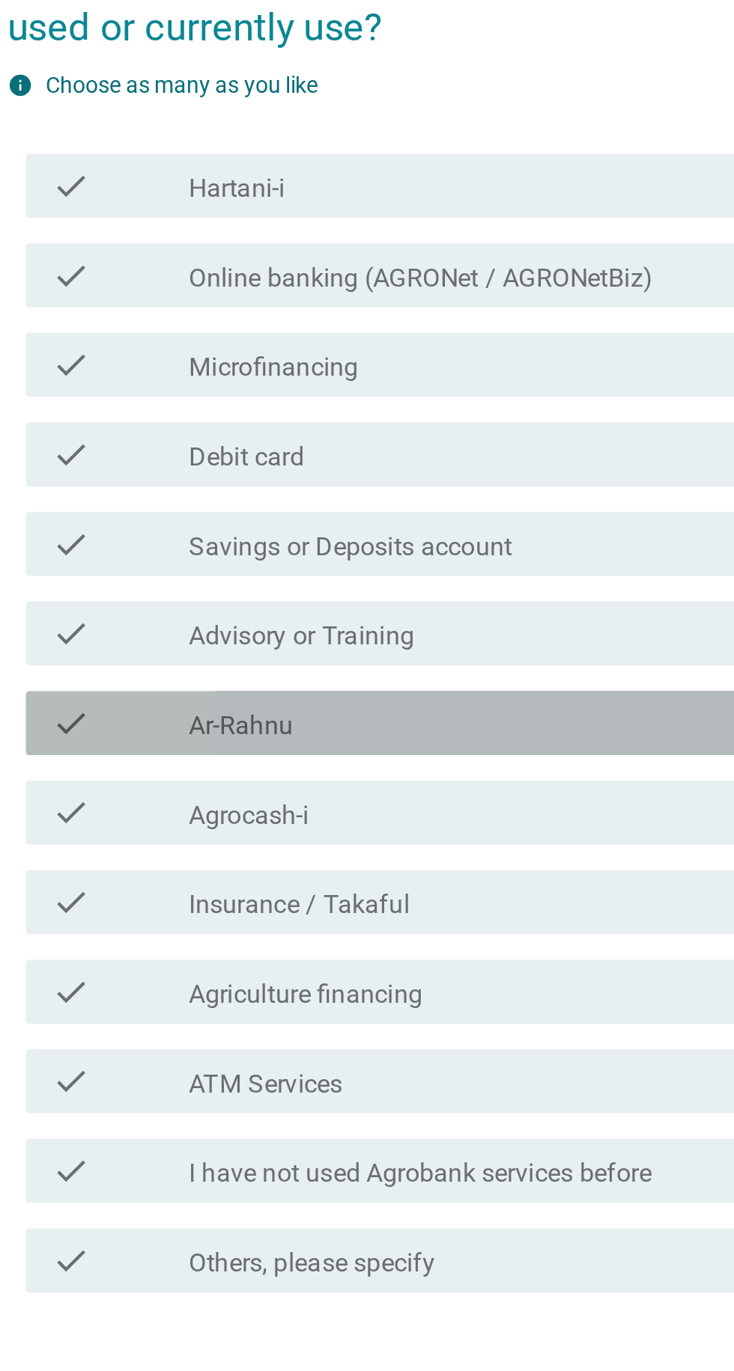
click at [413, 732] on div "check_box_outline_blank Ar-Rahnu" at bounding box center [403, 723] width 320 height 18
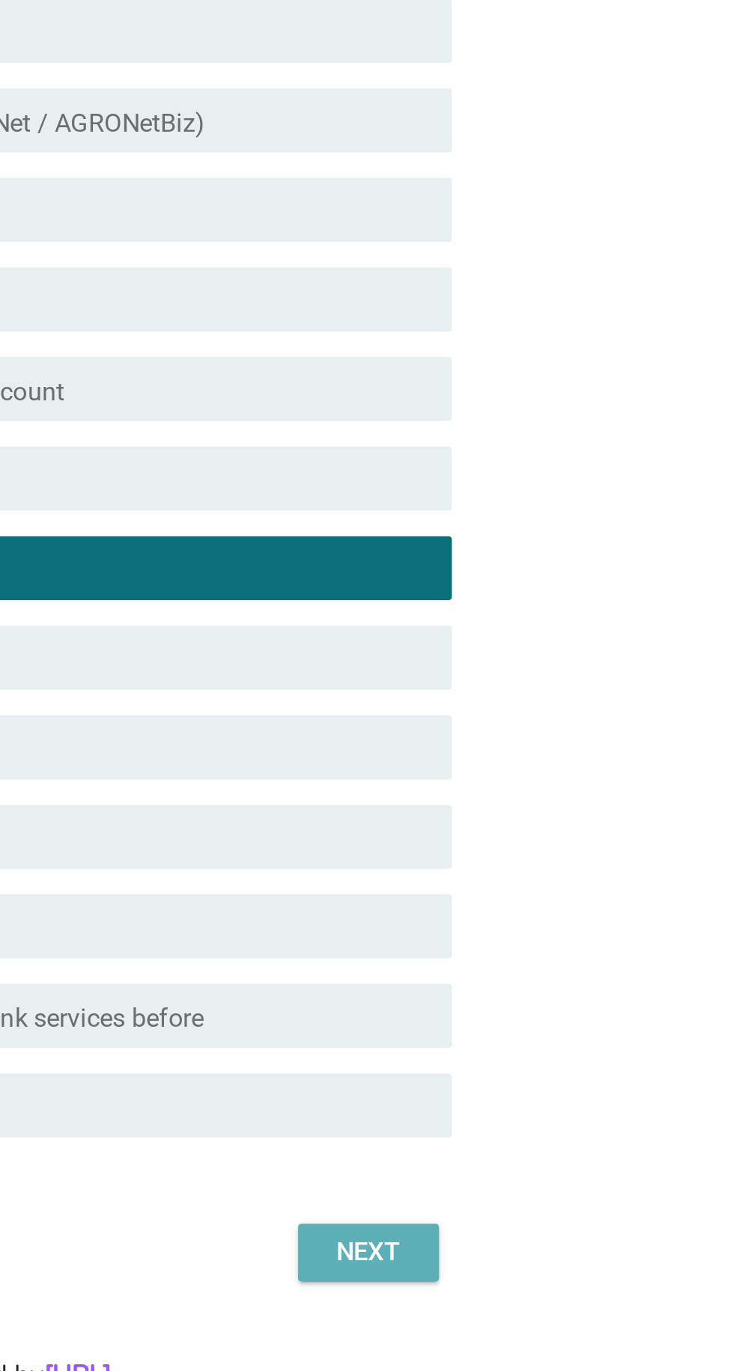
click at [540, 1052] on div "Next" at bounding box center [537, 1043] width 42 height 18
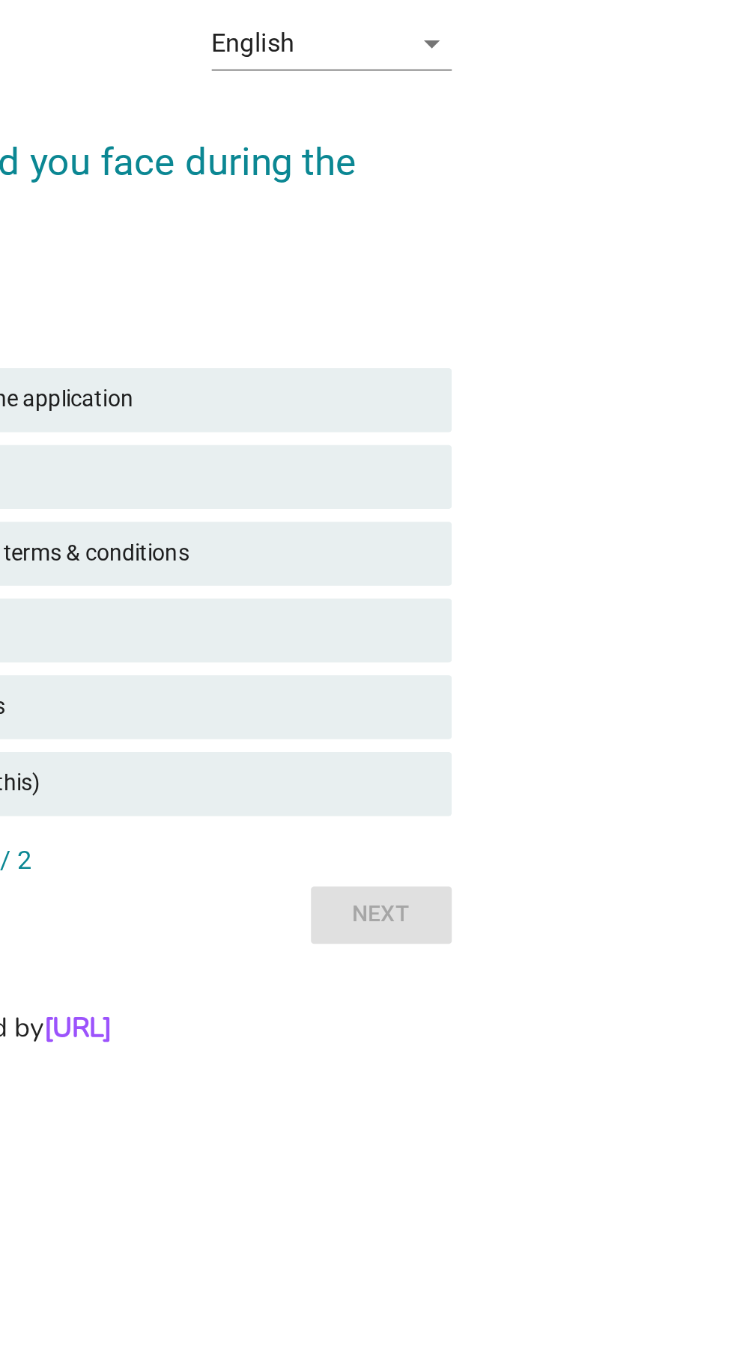
scroll to position [36, 0]
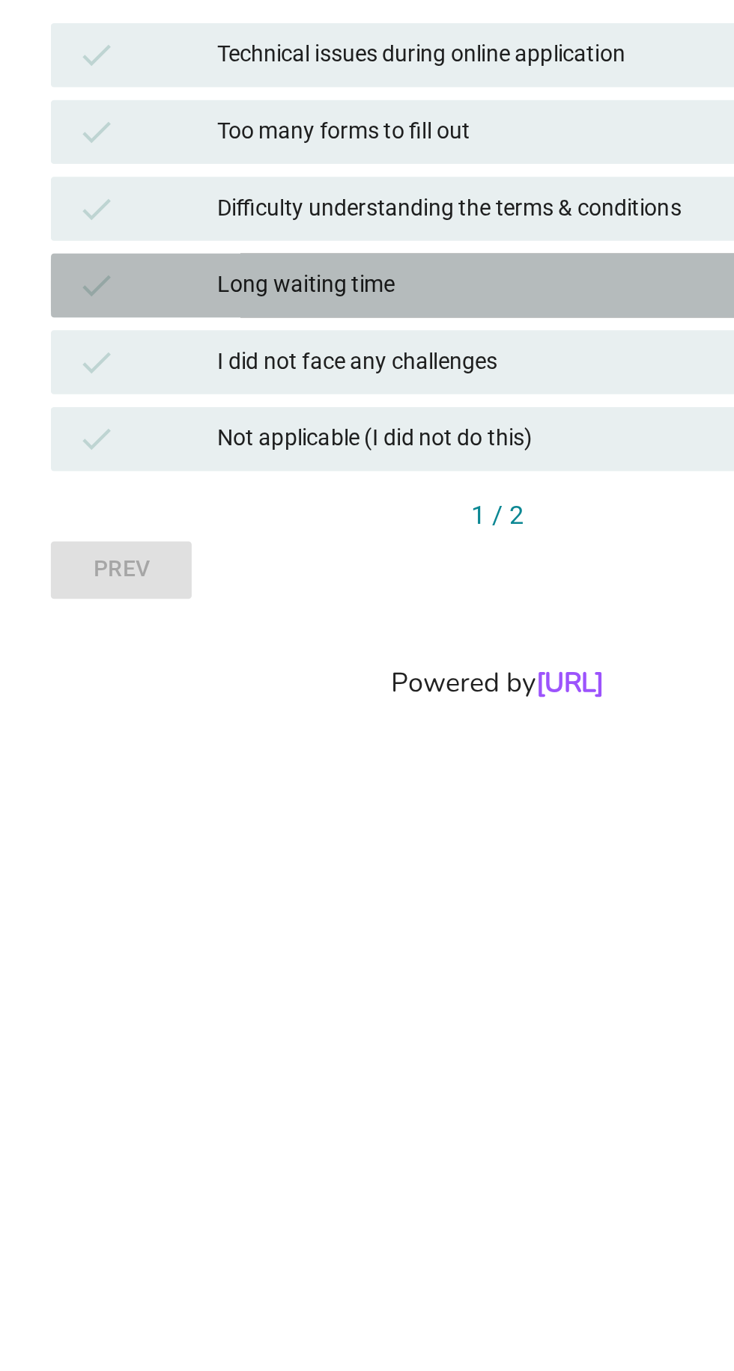
click at [406, 725] on div "Long waiting time" at bounding box center [400, 716] width 328 height 18
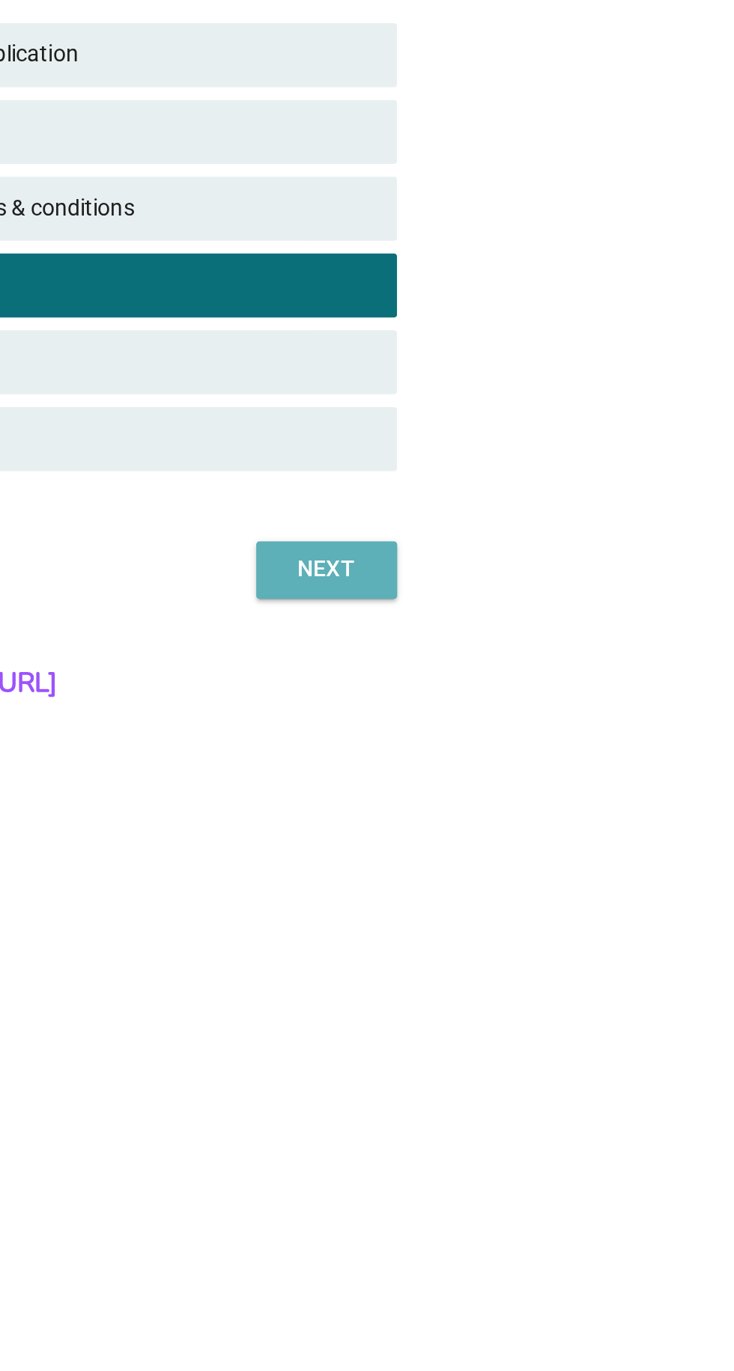
click at [546, 857] on div "Next" at bounding box center [543, 849] width 42 height 16
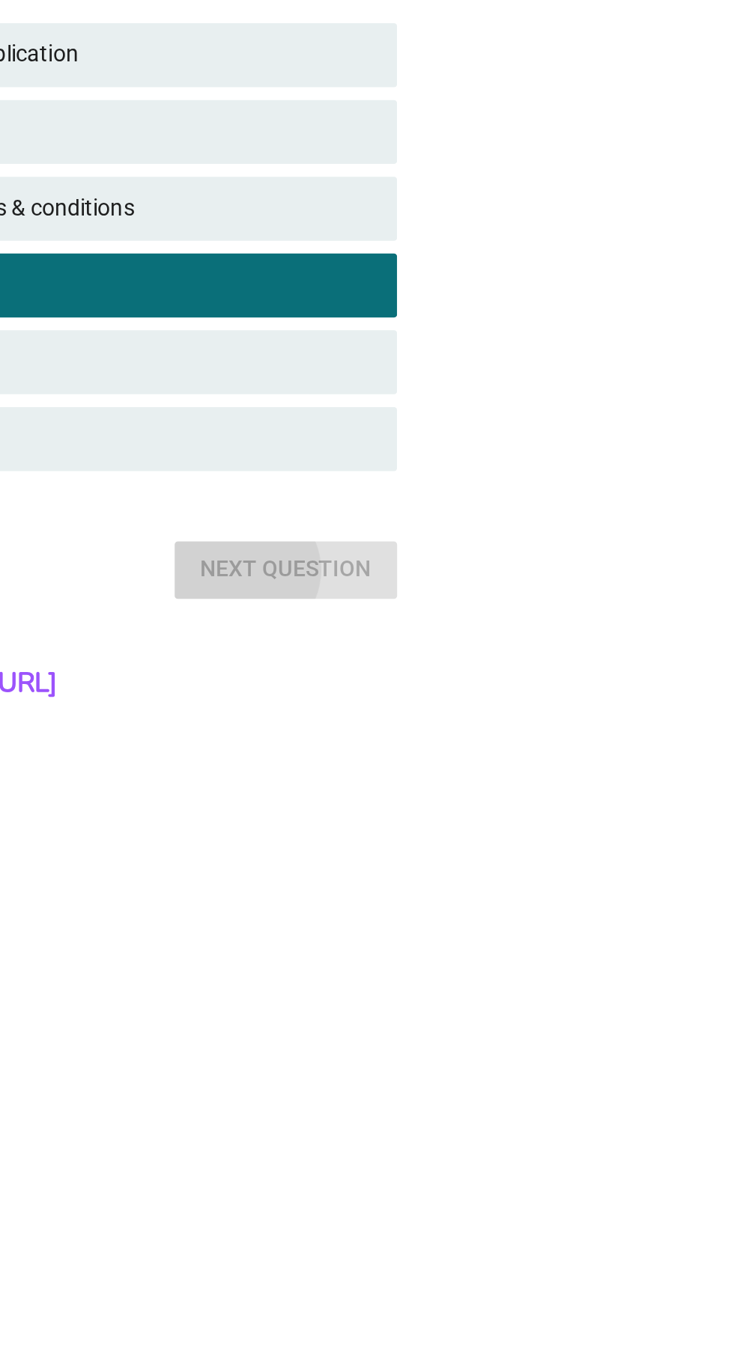
scroll to position [0, 0]
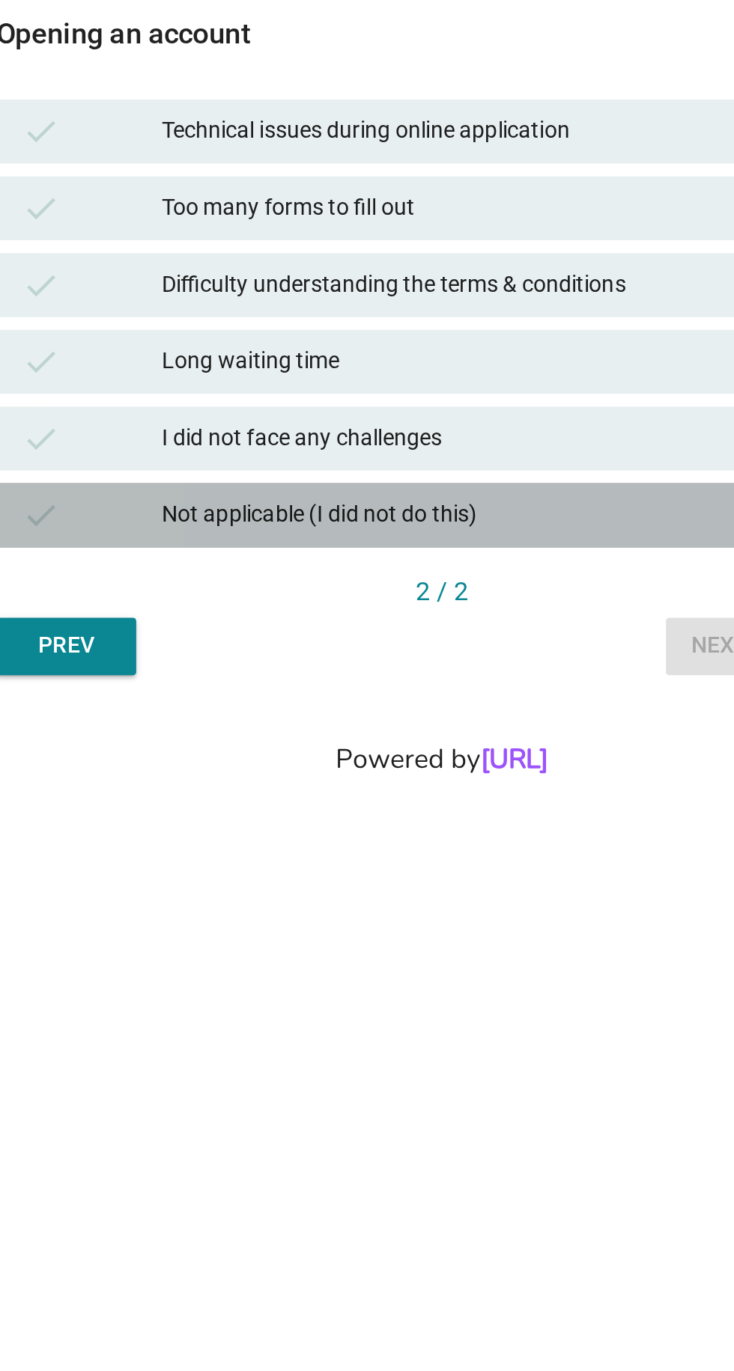
click at [418, 833] on div "Not applicable (I did not do this)" at bounding box center [400, 824] width 328 height 18
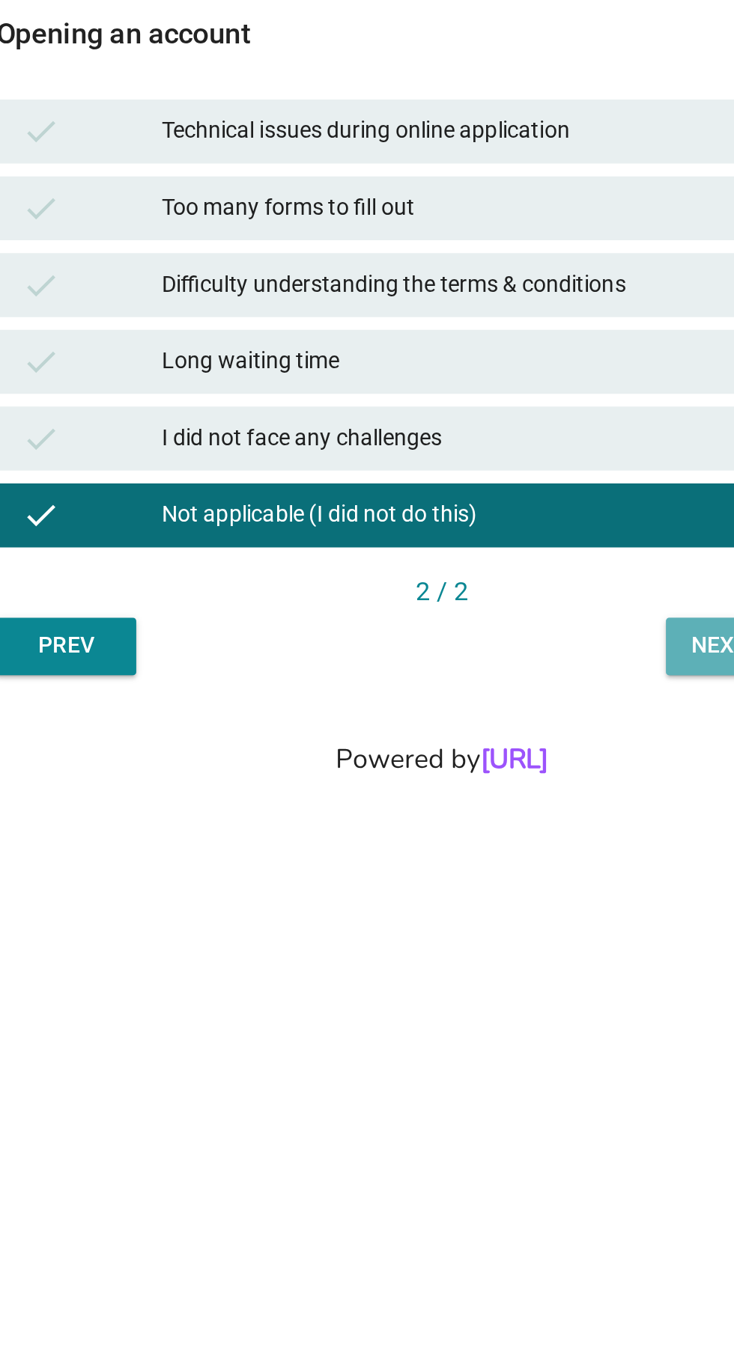
click at [493, 893] on div "Next question" at bounding box center [524, 885] width 80 height 16
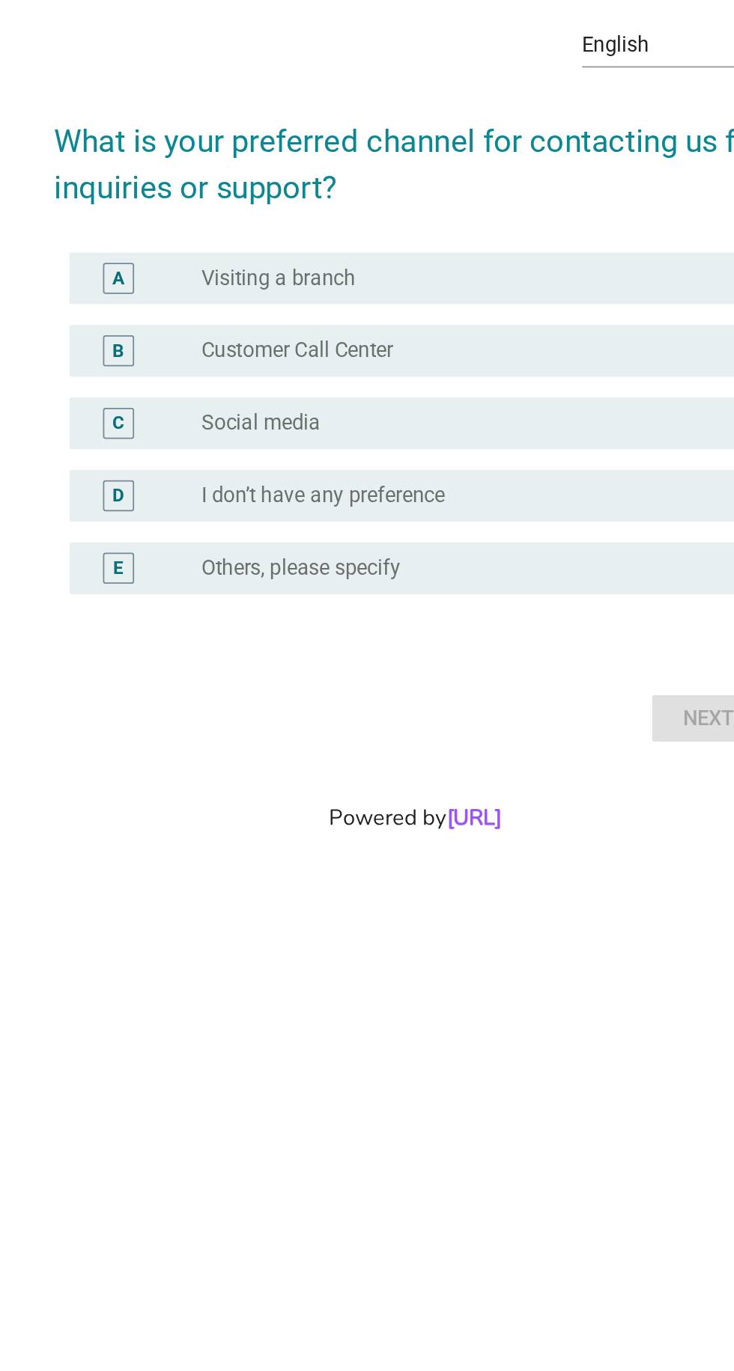
scroll to position [7, 0]
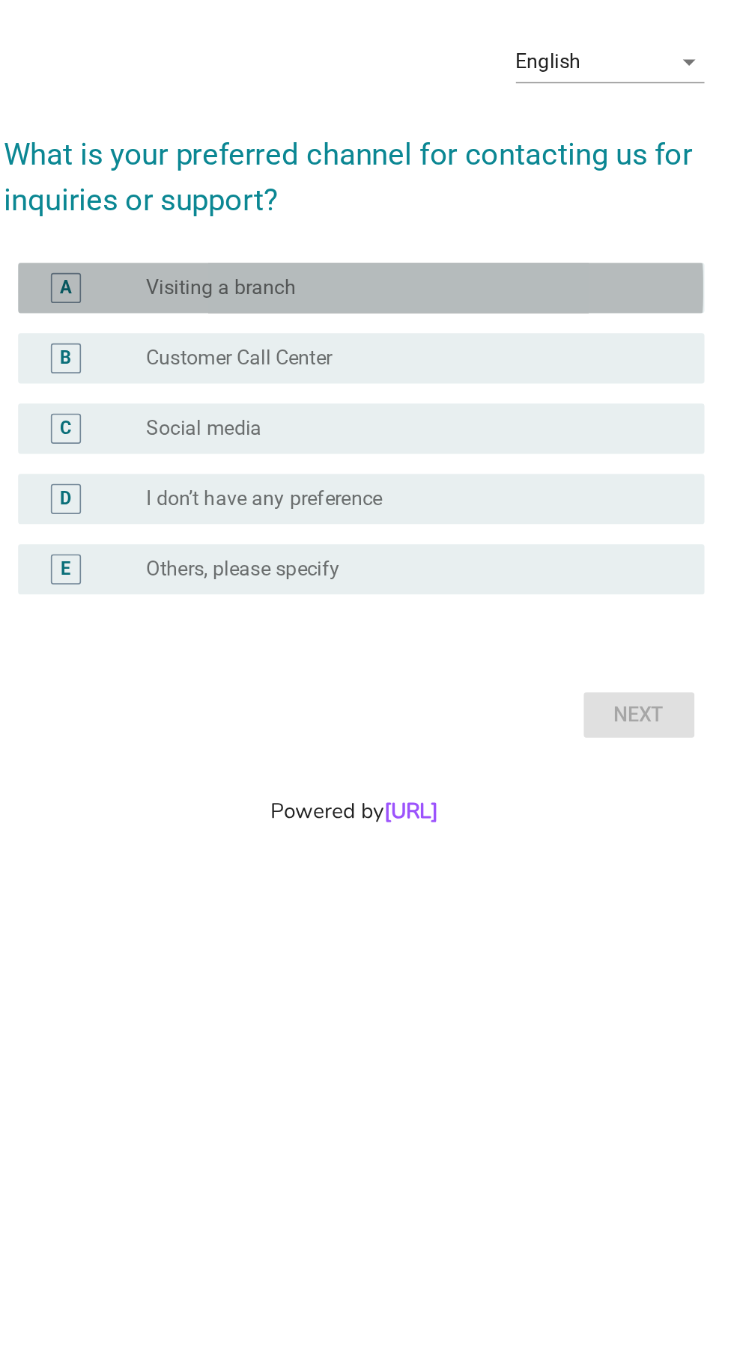
click at [368, 620] on div "radio_button_unchecked Visiting a branch" at bounding box center [397, 612] width 308 height 15
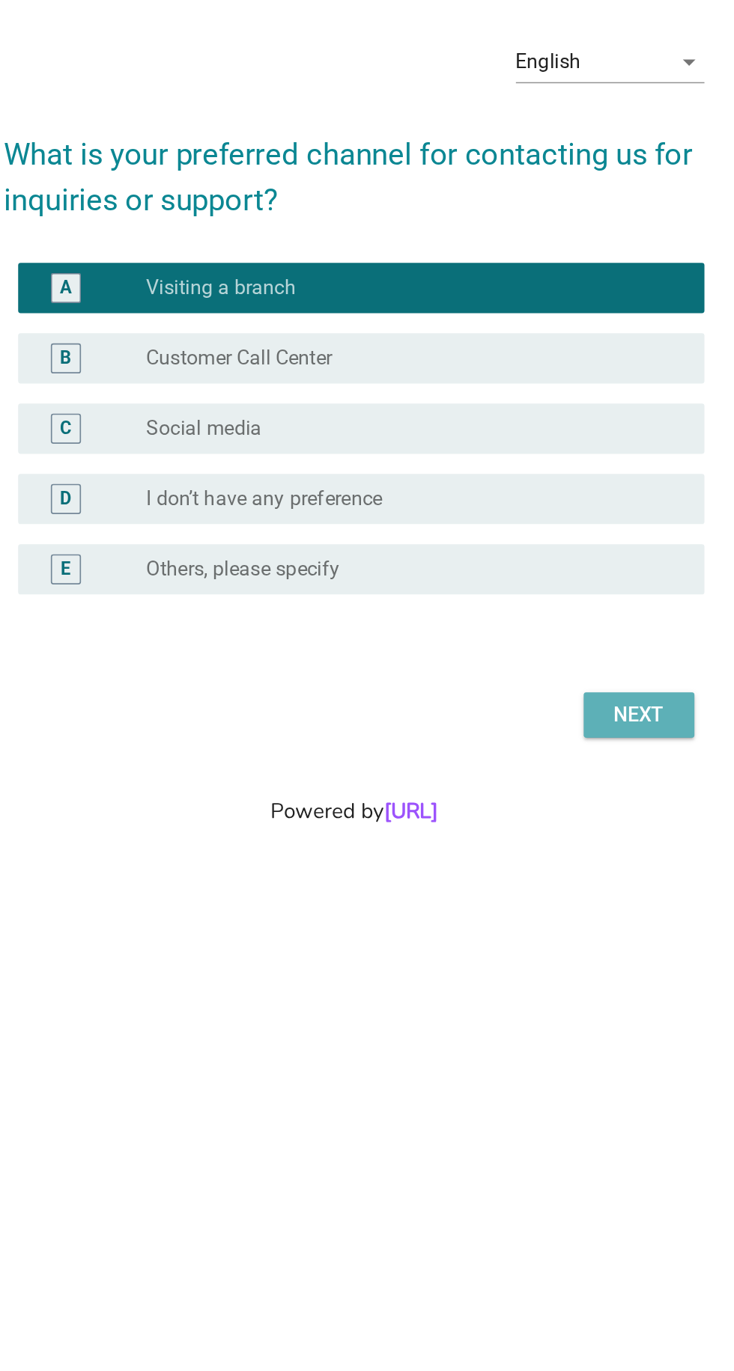
click at [546, 876] on div "Next" at bounding box center [537, 867] width 42 height 18
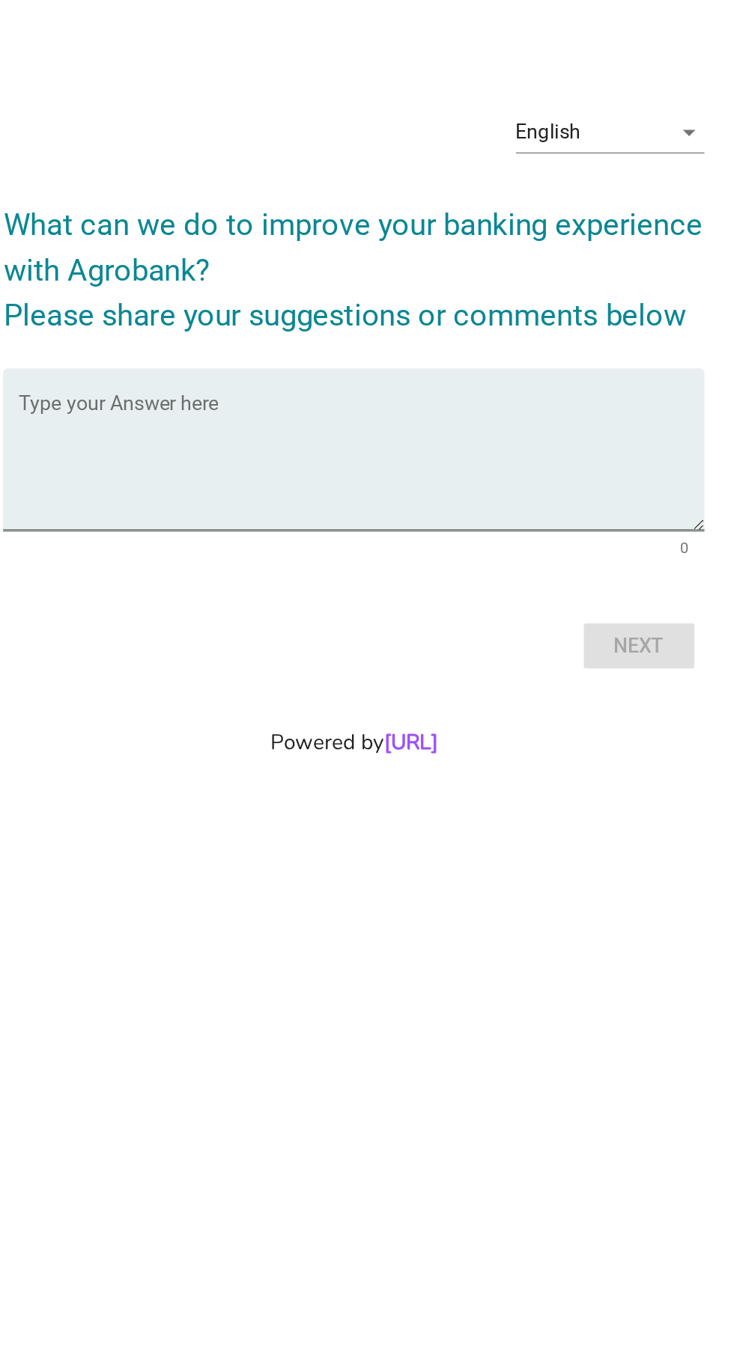
scroll to position [41, 0]
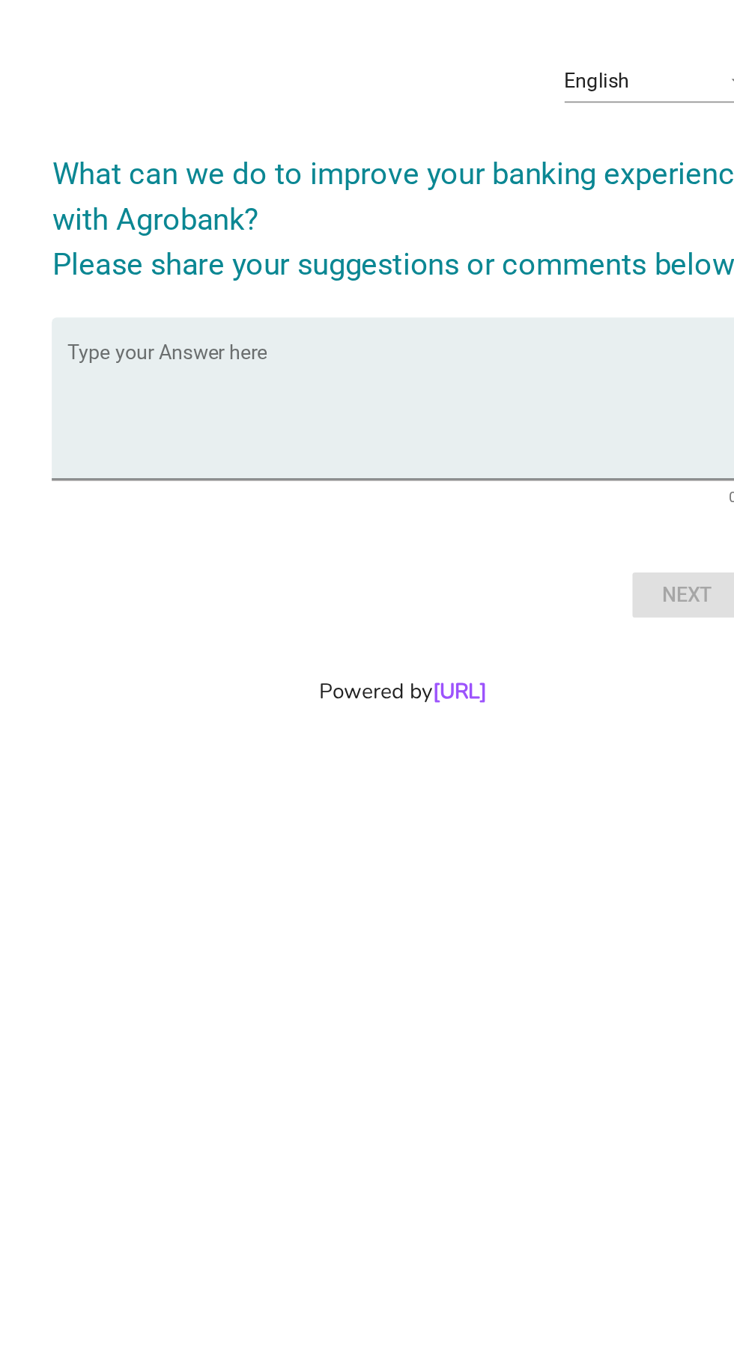
click at [257, 727] on textarea "Type your Answer here" at bounding box center [371, 687] width 408 height 79
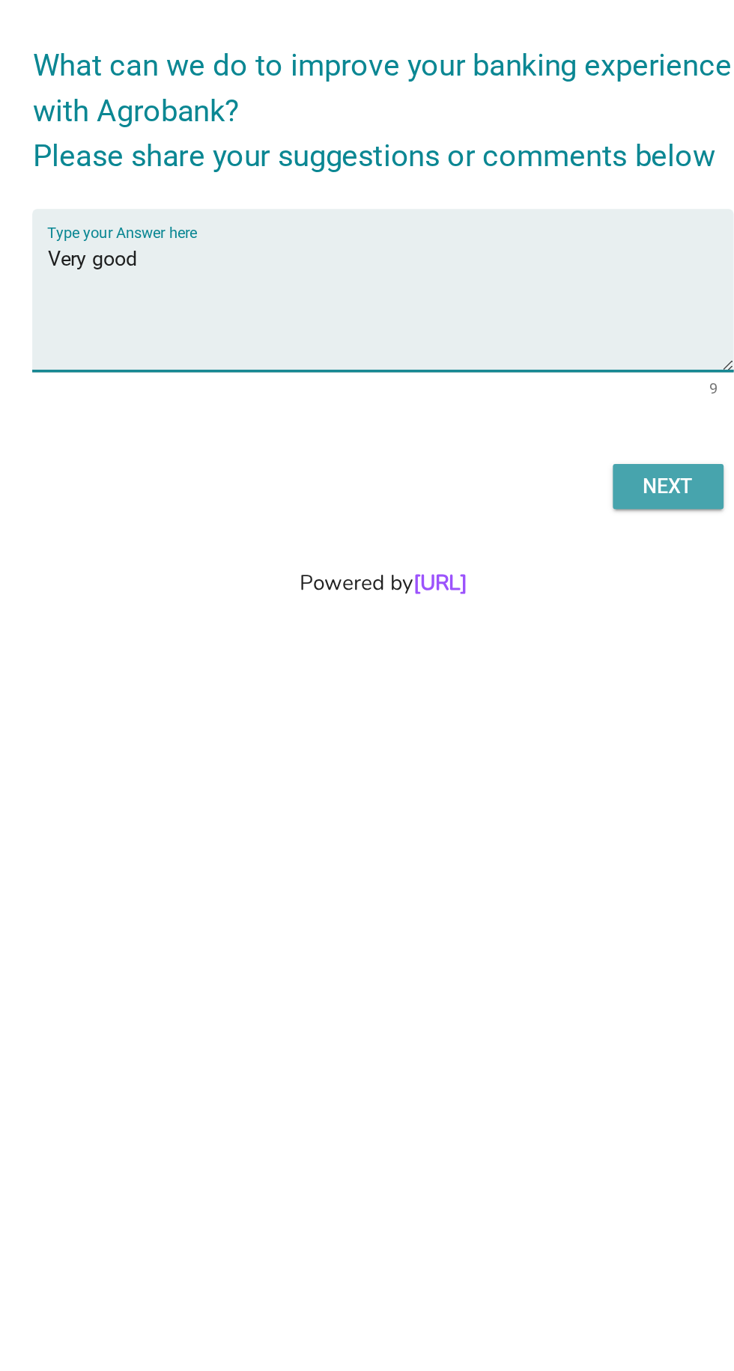
type textarea "Very good"
click at [551, 805] on div "Next" at bounding box center [537, 796] width 42 height 18
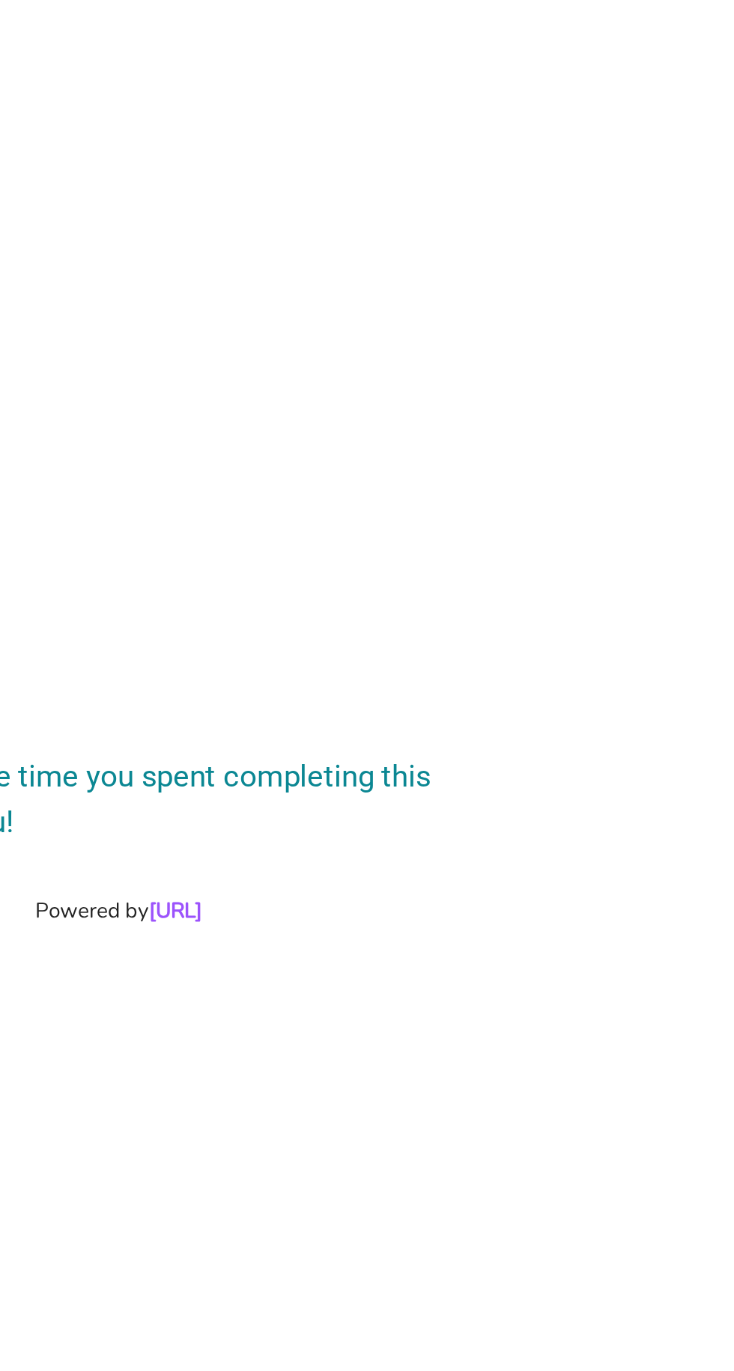
scroll to position [0, 0]
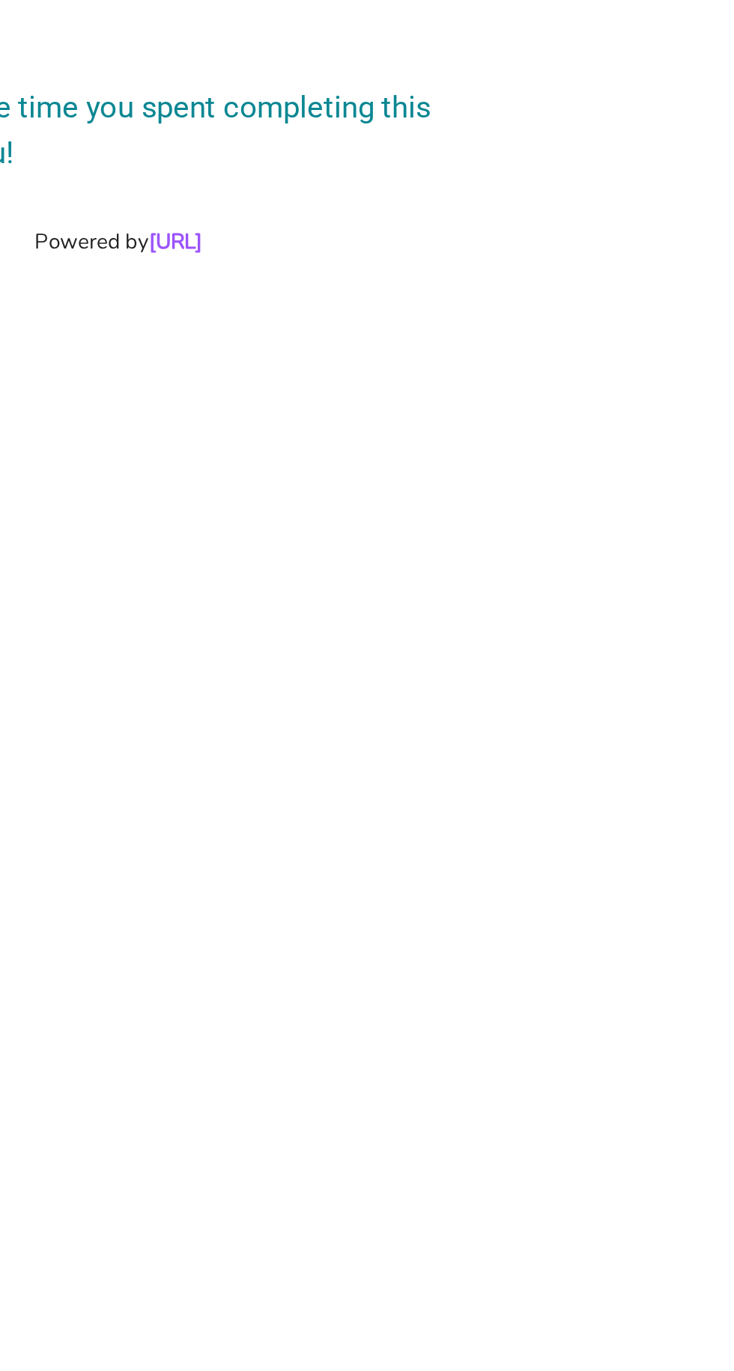
click at [404, 758] on link "[URL]" at bounding box center [400, 749] width 31 height 17
